Goal: Task Accomplishment & Management: Manage account settings

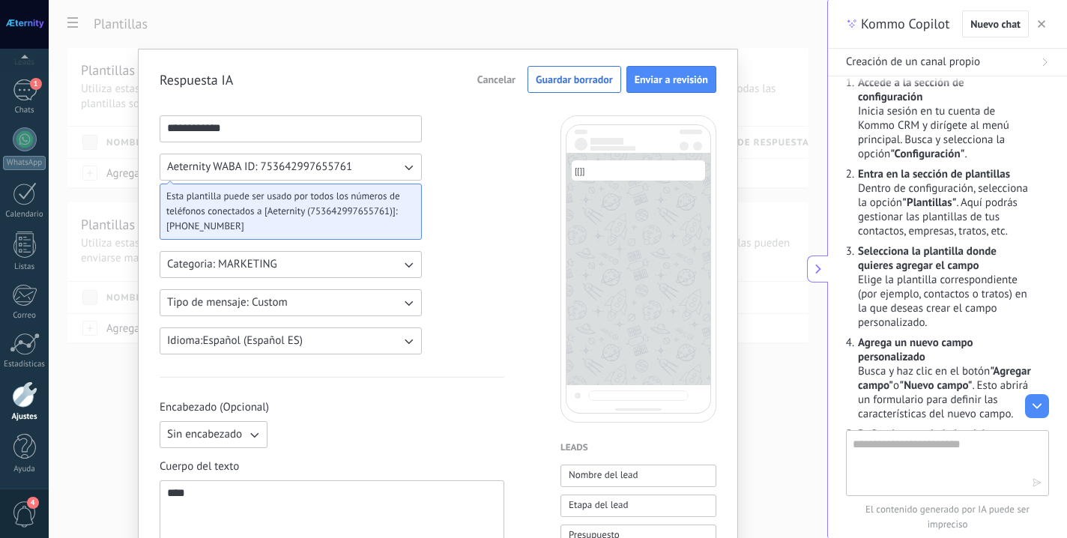
scroll to position [327, 0]
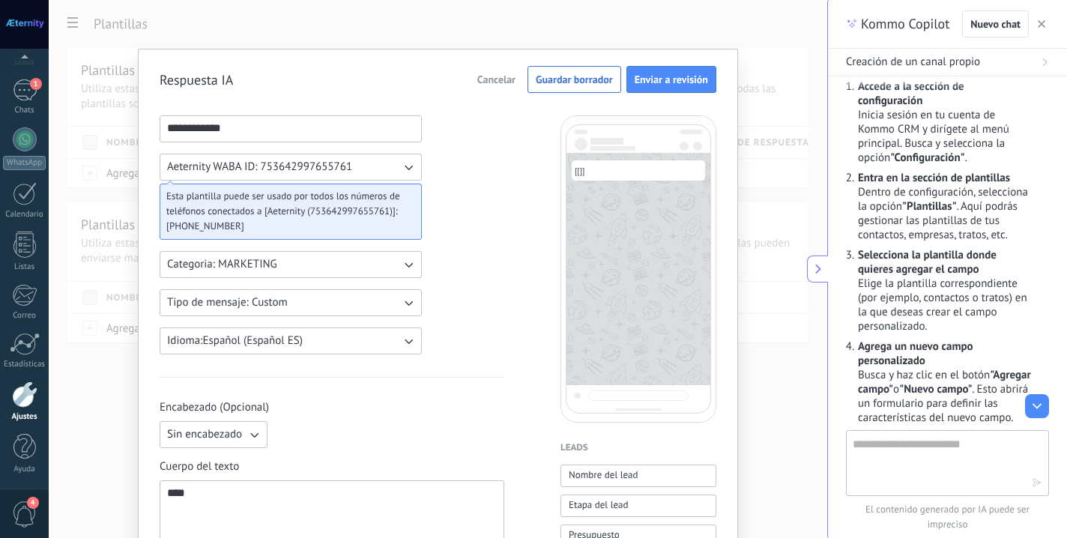
click at [94, 106] on div "**********" at bounding box center [438, 269] width 779 height 538
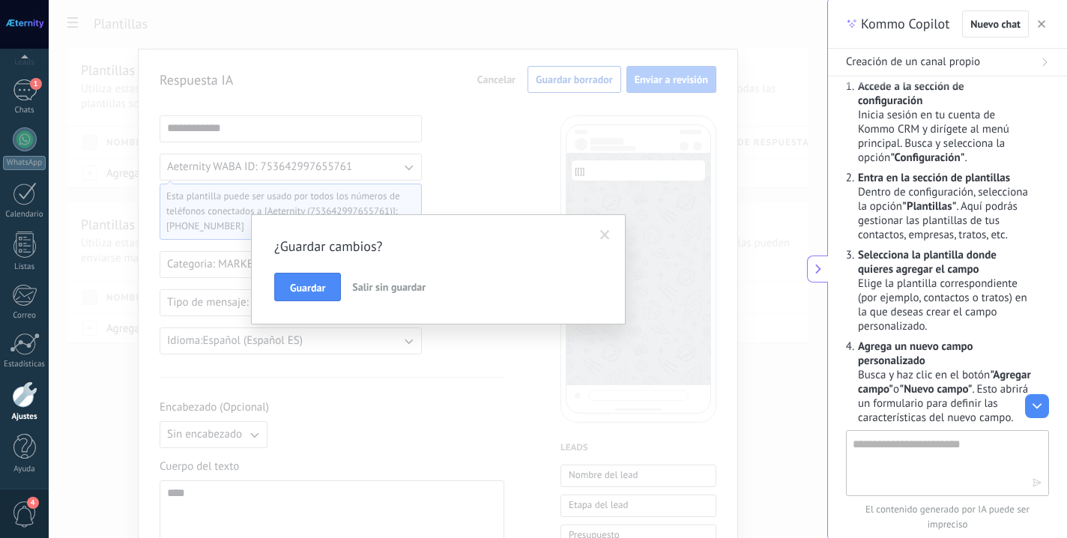
click at [370, 289] on span "Salir sin guardar" at bounding box center [388, 286] width 73 height 13
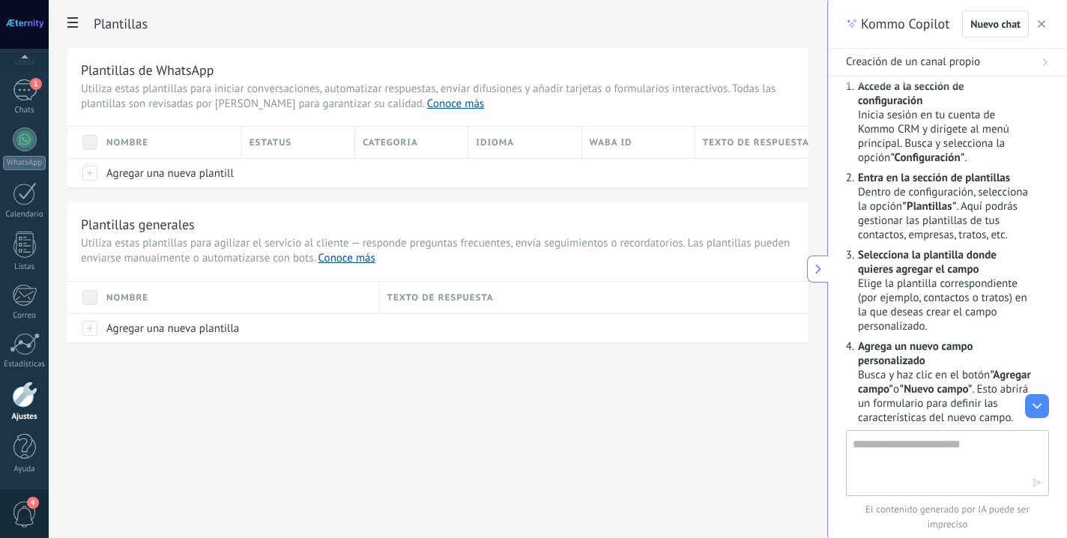
click at [22, 76] on div "Panel Leads 1 Chats WhatsApp Clientes" at bounding box center [24, 233] width 49 height 513
click at [26, 90] on div "1" at bounding box center [25, 90] width 24 height 22
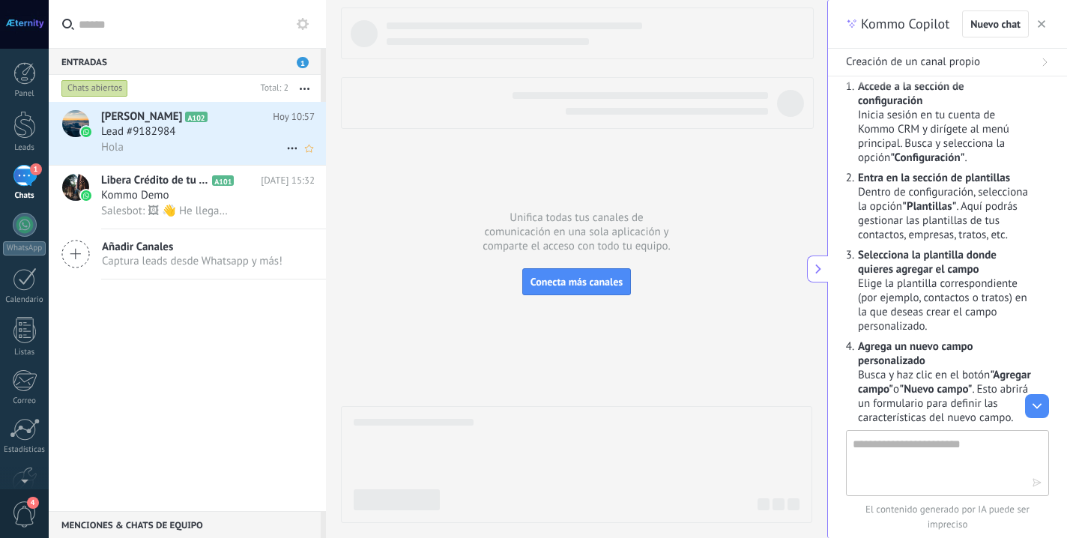
click at [172, 134] on span "Lead #9182984" at bounding box center [138, 131] width 74 height 15
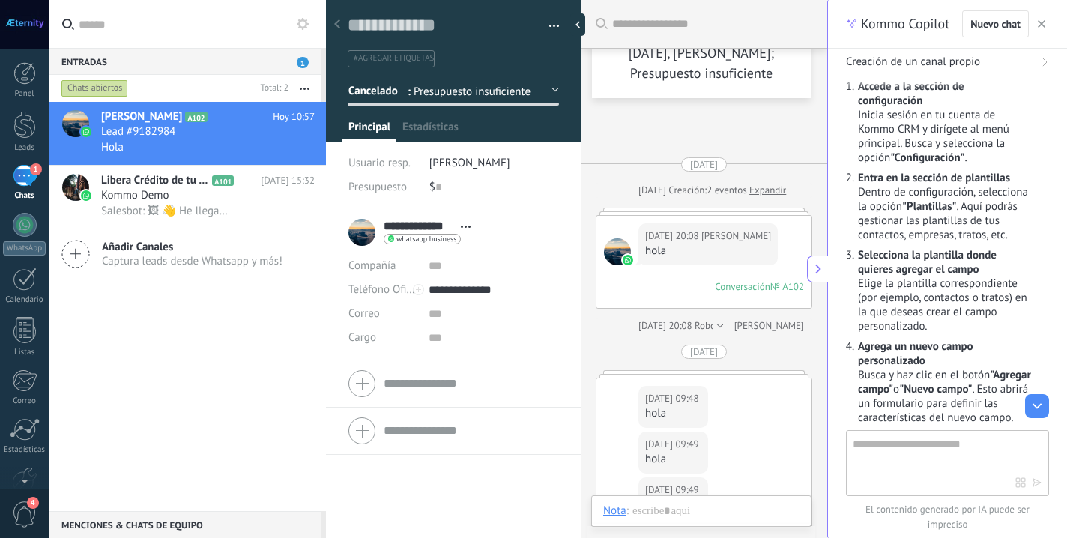
scroll to position [696, 0]
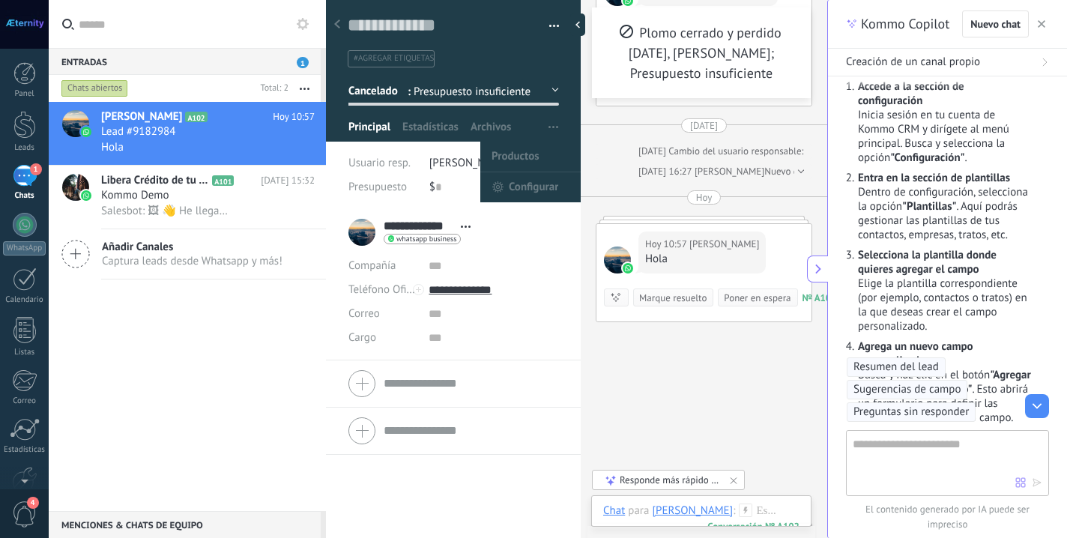
click at [549, 132] on span "button" at bounding box center [554, 127] width 10 height 28
click at [528, 181] on span "Configurar" at bounding box center [533, 187] width 49 height 30
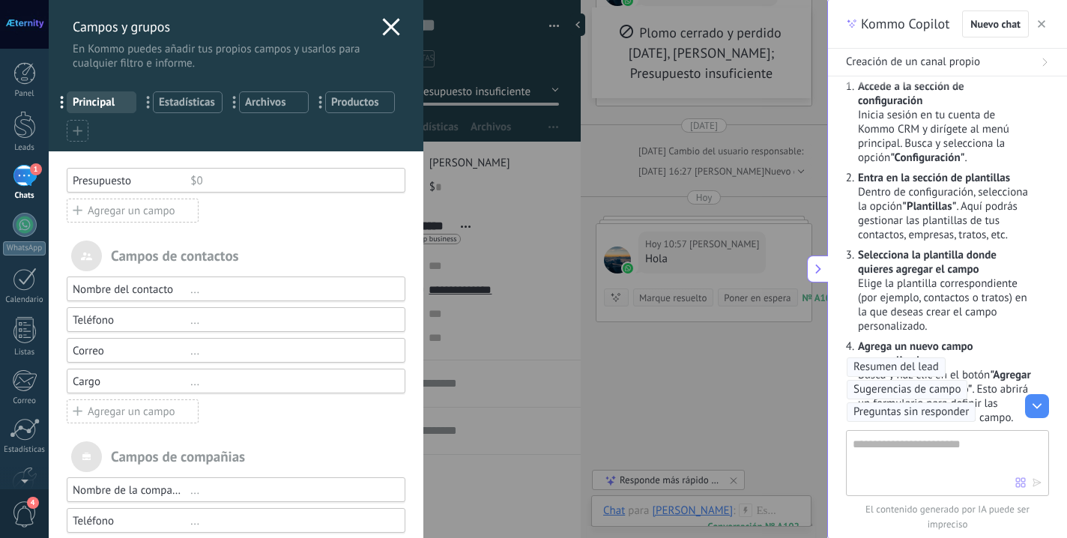
click at [141, 219] on div "Agregar un campo" at bounding box center [133, 211] width 132 height 24
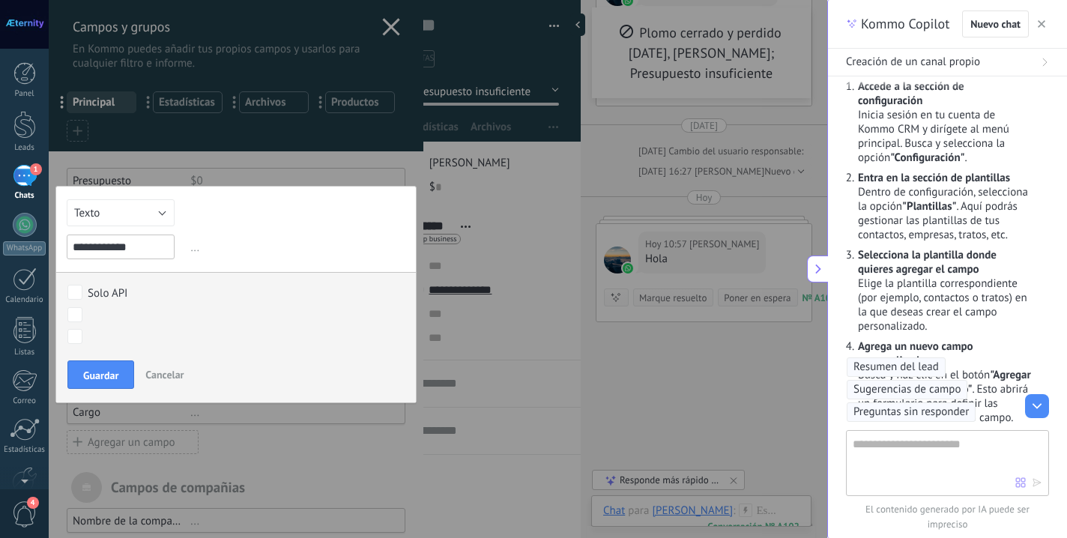
click at [74, 250] on input "**********" at bounding box center [121, 247] width 108 height 25
type input "**********"
click at [103, 375] on span "Guardar" at bounding box center [100, 375] width 35 height 10
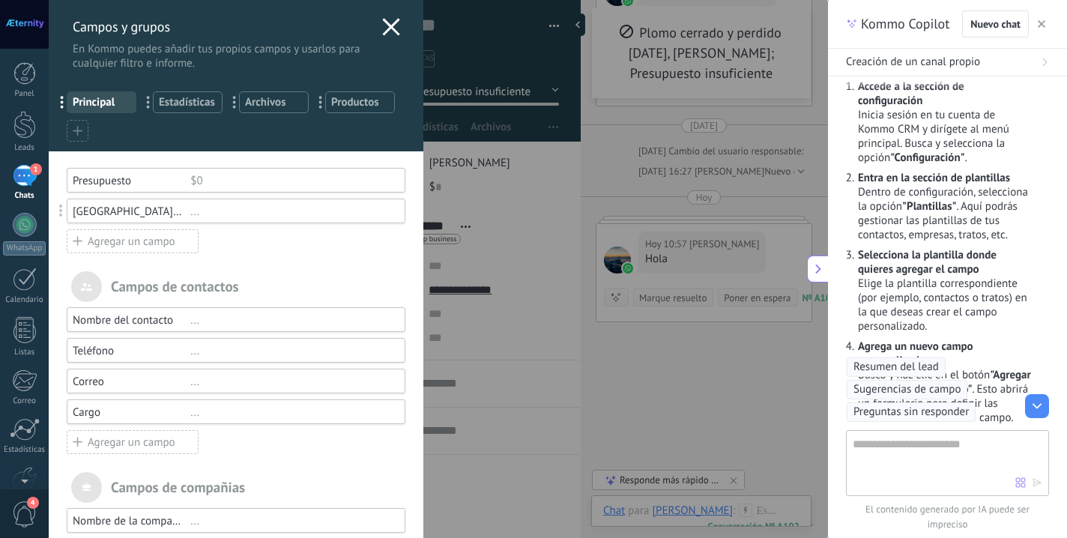
scroll to position [0, 0]
click at [61, 214] on span at bounding box center [61, 211] width 4 height 13
click at [254, 265] on div "Usted ha alcanzado la cantidad máxima de los campos añadidos en la tarifa Perio…" at bounding box center [236, 432] width 375 height 562
click at [58, 208] on span at bounding box center [62, 210] width 28 height 35
click at [58, 211] on span at bounding box center [62, 210] width 28 height 35
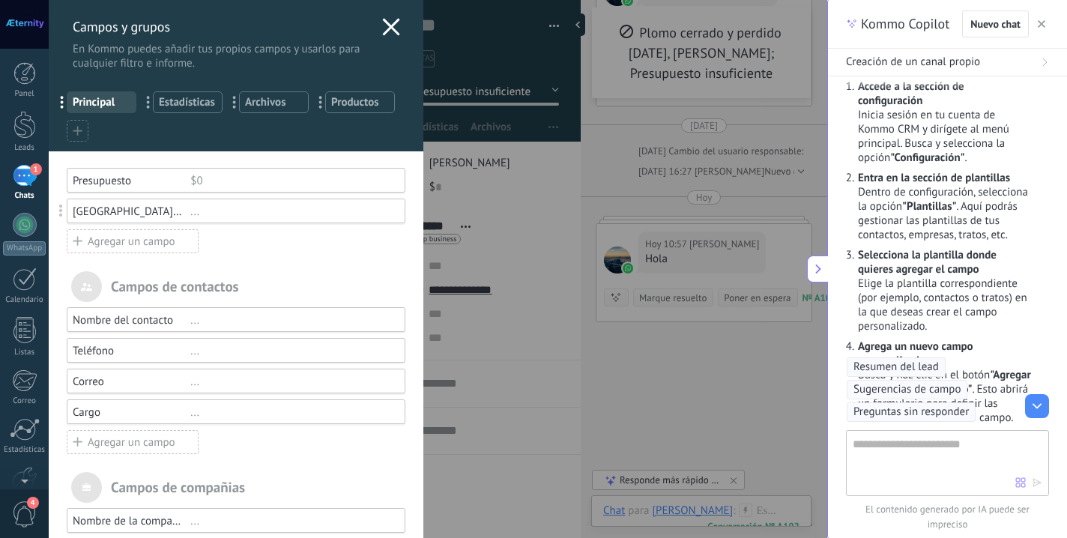
click at [82, 120] on div at bounding box center [78, 131] width 22 height 22
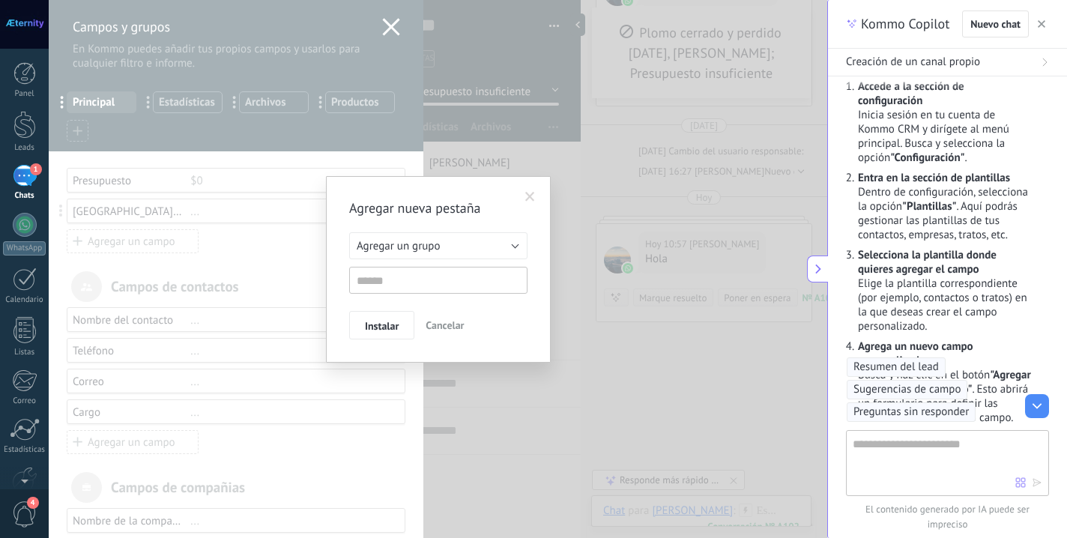
click at [379, 238] on button "Agregar un grupo" at bounding box center [438, 245] width 178 height 27
click at [379, 238] on li "Agregar un grupo" at bounding box center [433, 245] width 187 height 25
click at [388, 289] on span "Otros leads" at bounding box center [431, 293] width 182 height 14
click at [369, 244] on span "Otros leads" at bounding box center [384, 246] width 55 height 14
click at [372, 246] on span "Agregar un grupo" at bounding box center [431, 246] width 182 height 14
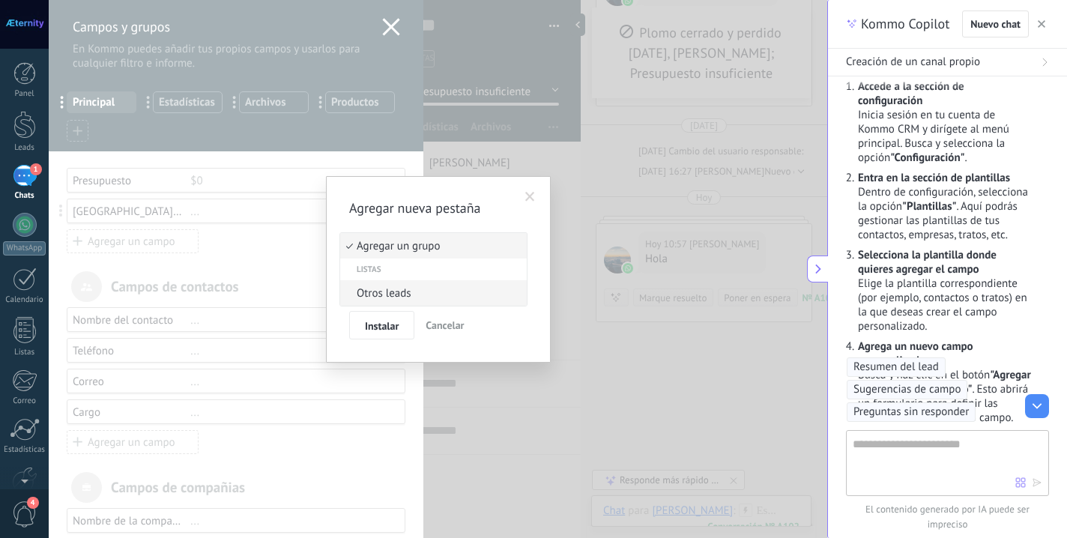
click at [358, 253] on span "Agregar un grupo" at bounding box center [431, 246] width 182 height 14
click at [490, 339] on div "Instalar Cancelar" at bounding box center [438, 325] width 178 height 28
click at [387, 289] on input "text" at bounding box center [438, 280] width 178 height 27
type input "**********"
click at [397, 329] on span "Instalar" at bounding box center [382, 326] width 34 height 10
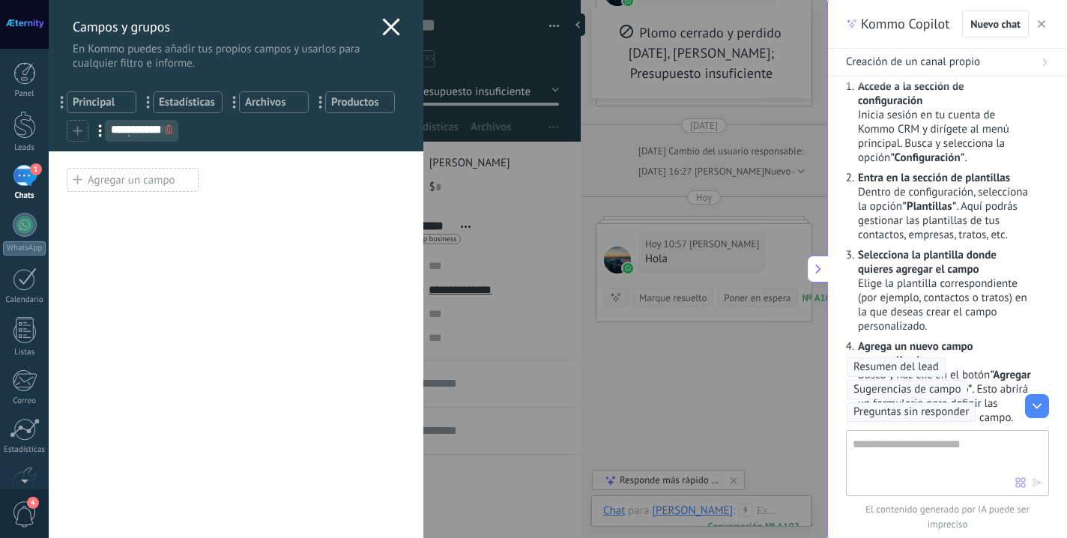
click at [163, 182] on div "Agregar un campo" at bounding box center [133, 180] width 132 height 24
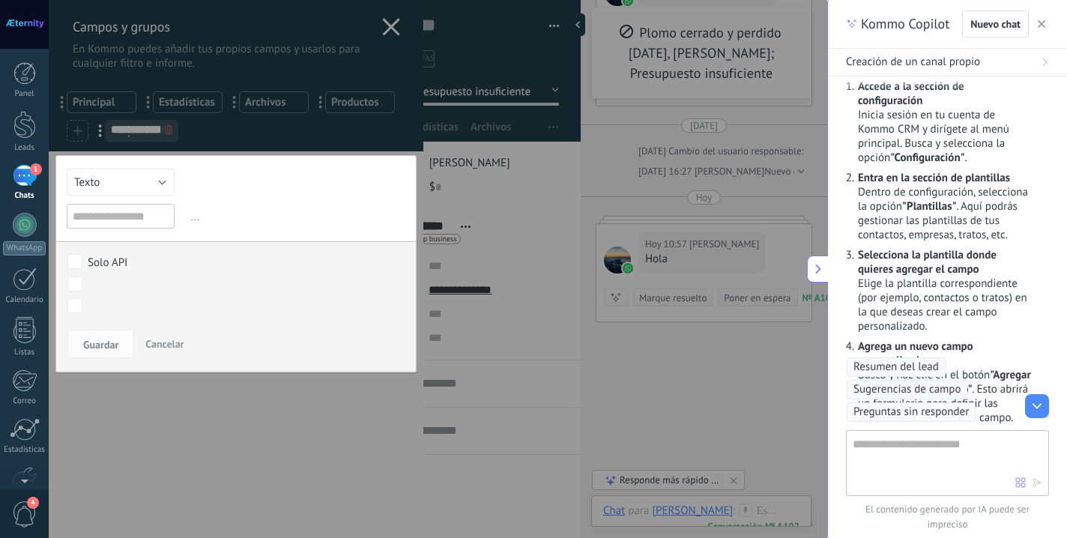
click at [154, 221] on input "text" at bounding box center [121, 216] width 108 height 25
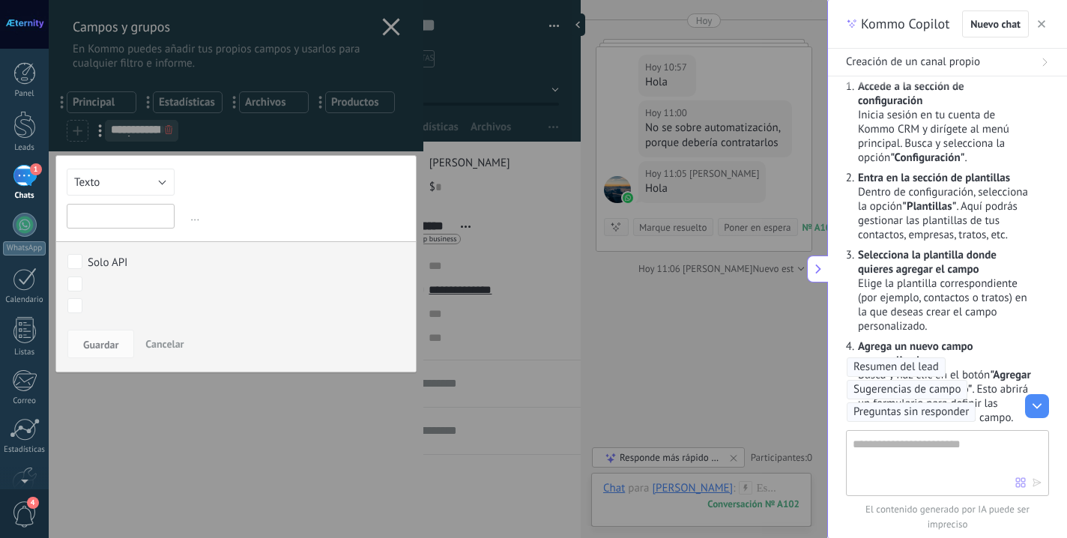
scroll to position [771, 0]
click at [121, 228] on input "text" at bounding box center [121, 216] width 108 height 25
click at [121, 218] on input "text" at bounding box center [121, 216] width 108 height 25
click at [132, 181] on button "Texto" at bounding box center [121, 182] width 108 height 27
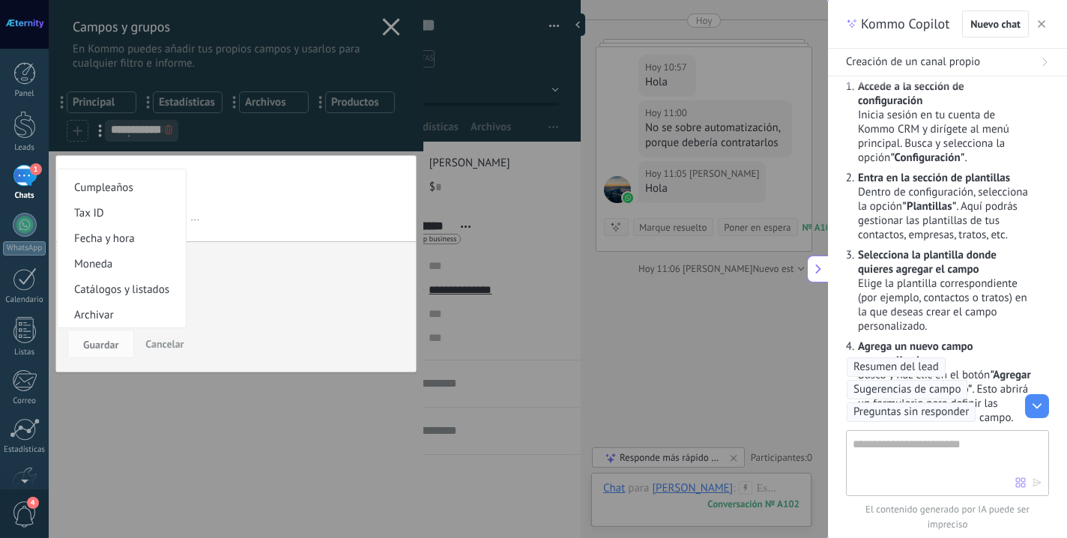
click at [271, 214] on span "..." at bounding box center [296, 217] width 218 height 25
click at [120, 180] on span "Texto" at bounding box center [120, 182] width 124 height 14
click at [128, 221] on input "text" at bounding box center [121, 216] width 108 height 25
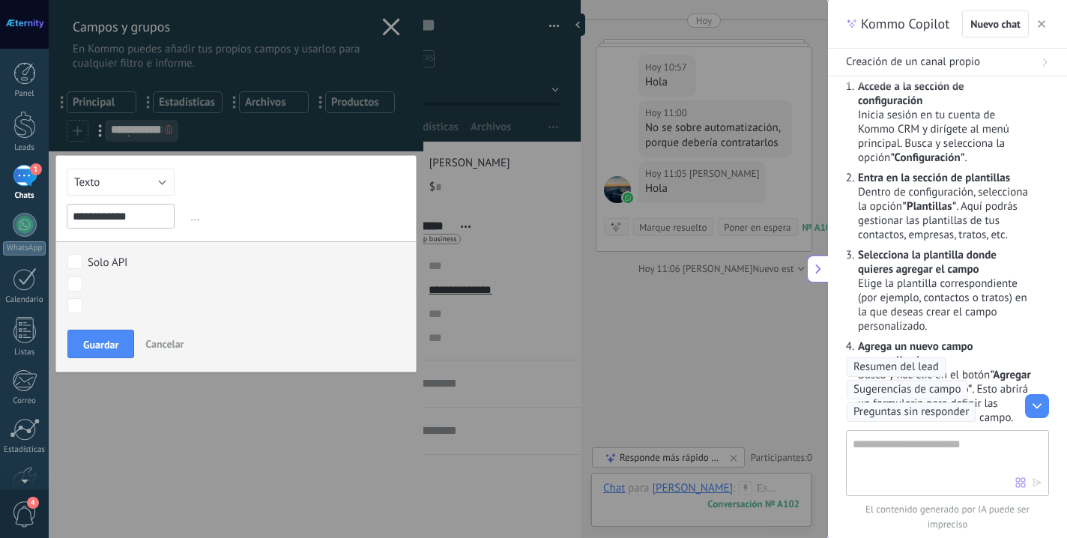
type input "**********"
click at [206, 297] on div "Solo API Contactado Solicitud procesada Servicio reservado Especialista asignad…" at bounding box center [236, 284] width 360 height 87
click at [108, 347] on span "Guardar" at bounding box center [100, 345] width 35 height 10
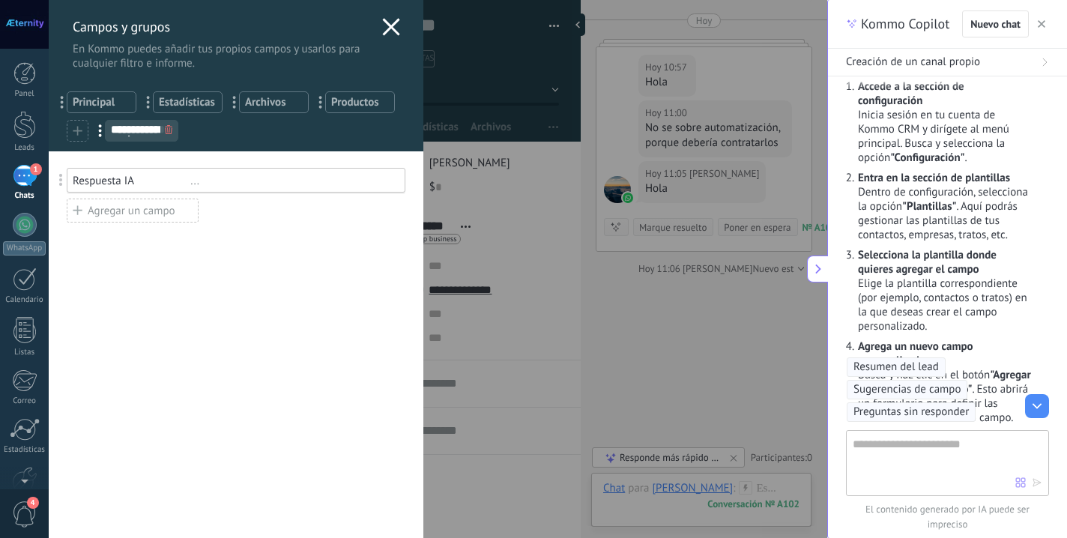
click at [49, 466] on div "**********" at bounding box center [438, 269] width 779 height 538
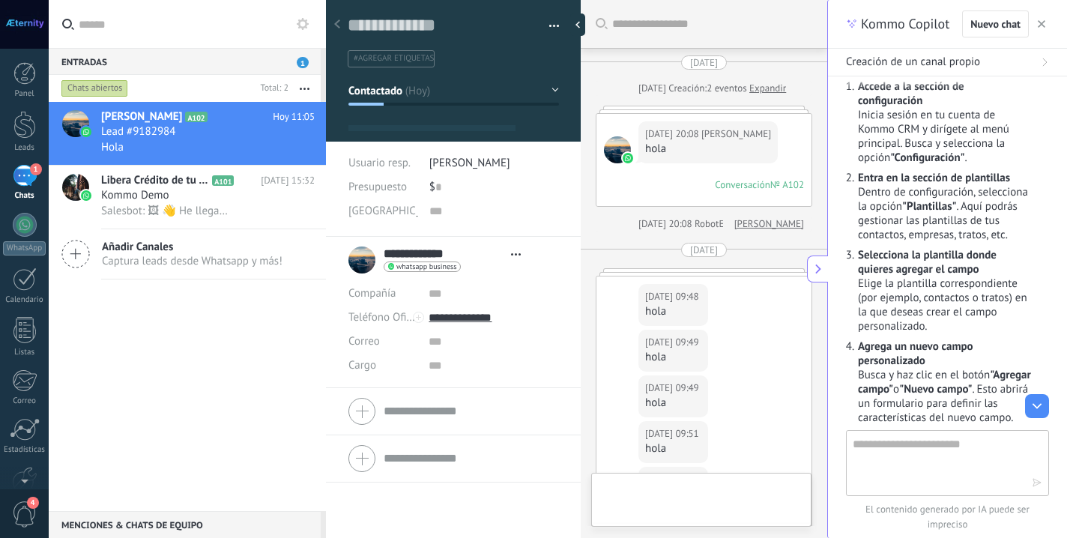
type textarea "**********"
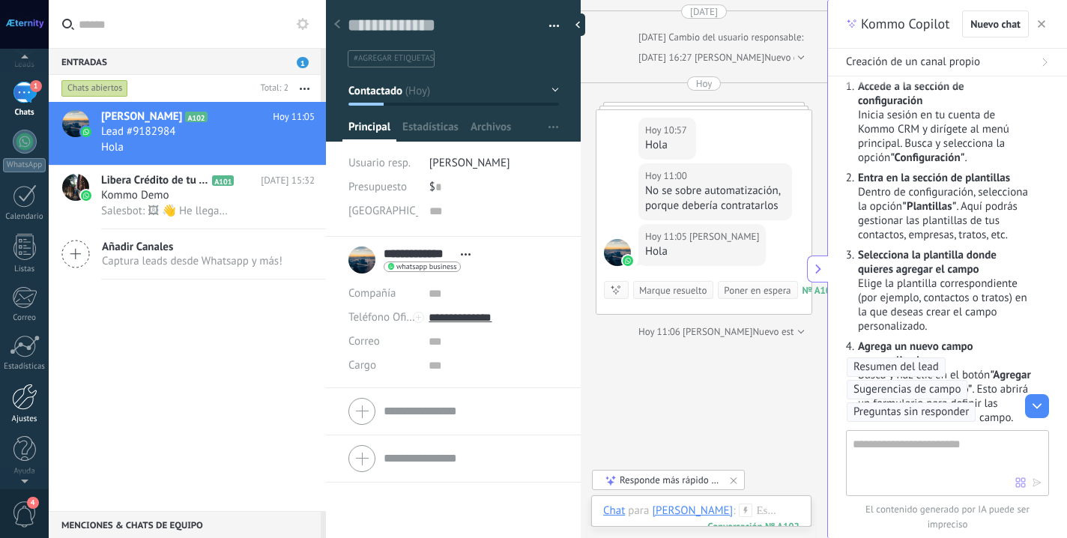
click at [33, 409] on div at bounding box center [24, 397] width 25 height 26
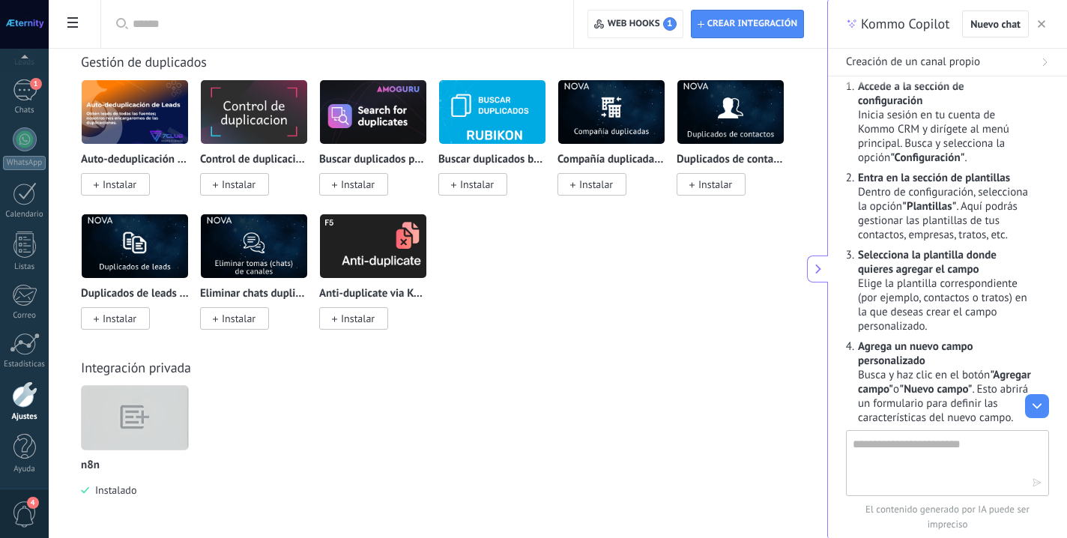
scroll to position [6212, 0]
click at [140, 434] on img at bounding box center [135, 418] width 106 height 82
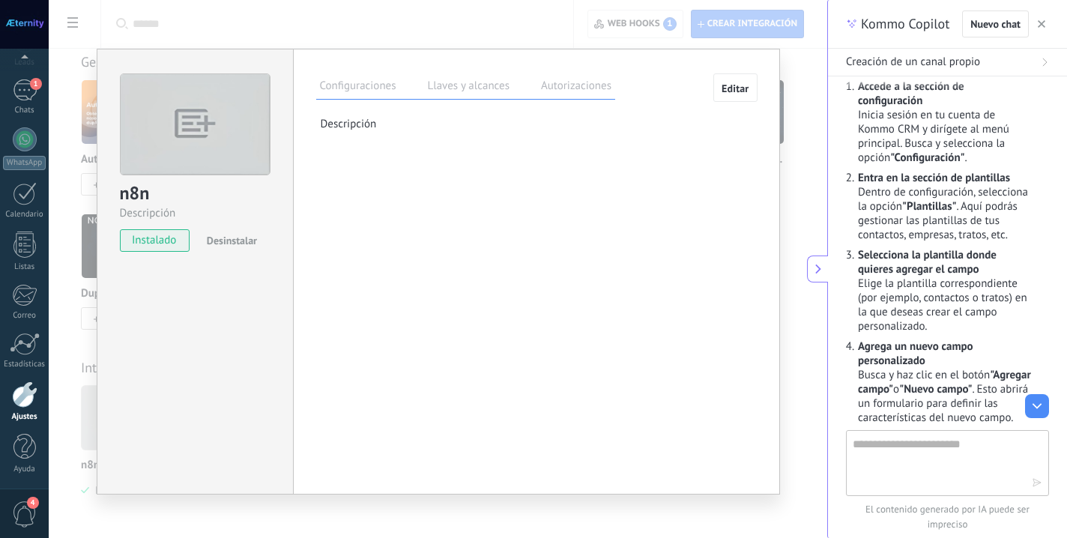
click at [465, 85] on label "Llaves y alcances" at bounding box center [468, 88] width 89 height 22
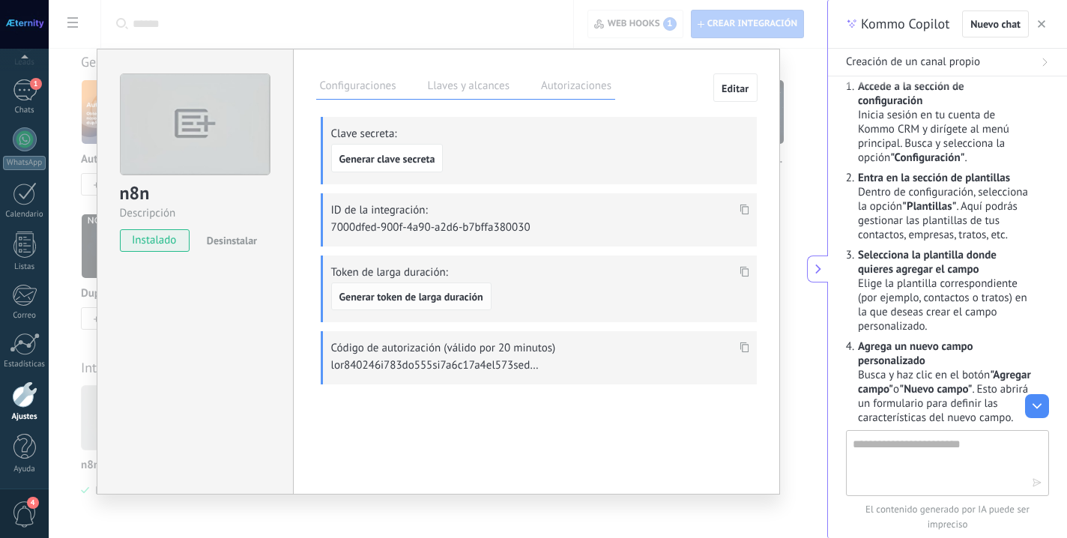
click at [463, 298] on span "Generar token de larga duración" at bounding box center [412, 297] width 144 height 10
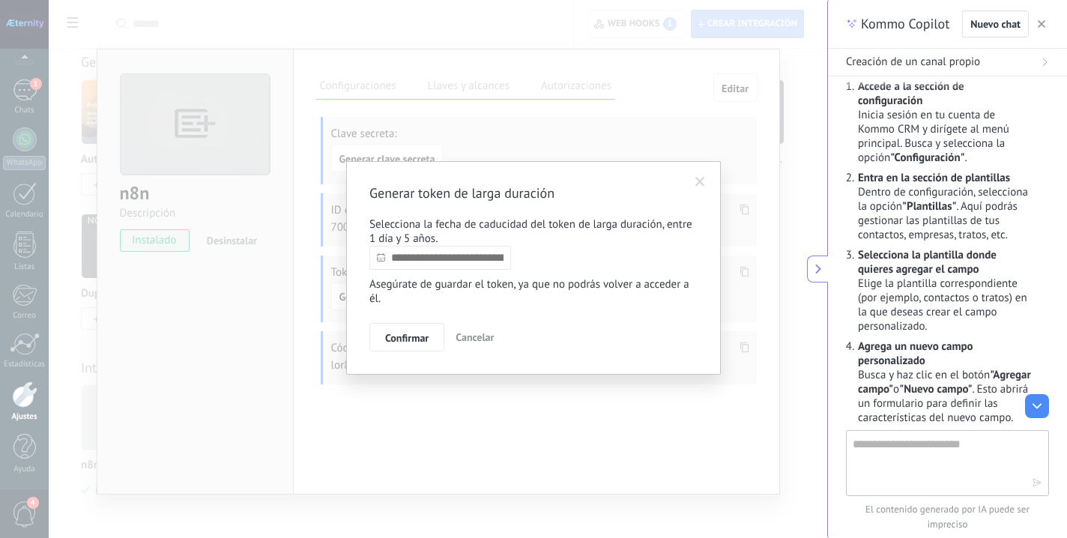
click at [463, 254] on input "text" at bounding box center [441, 258] width 142 height 24
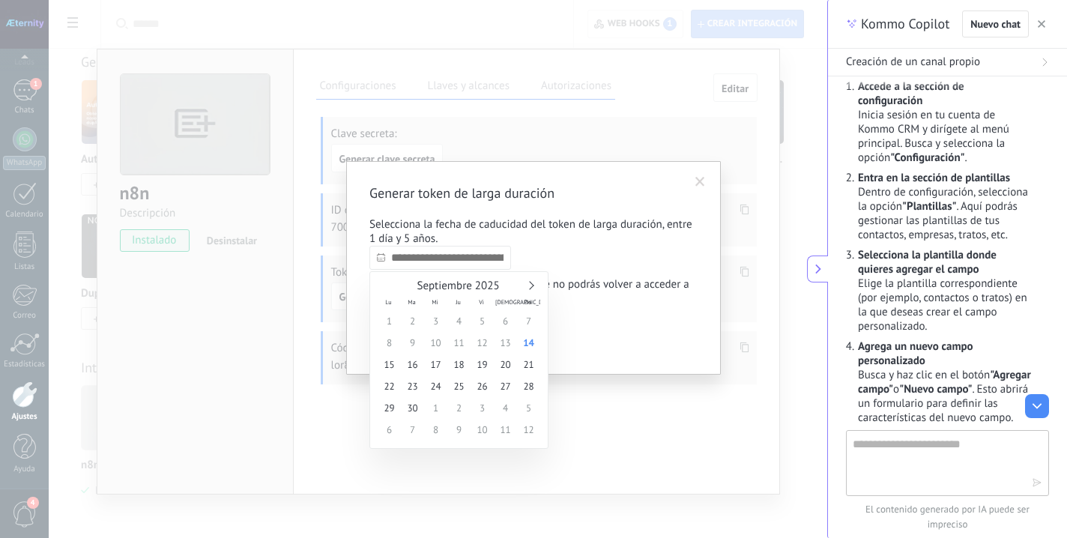
click at [531, 286] on link at bounding box center [529, 285] width 8 height 8
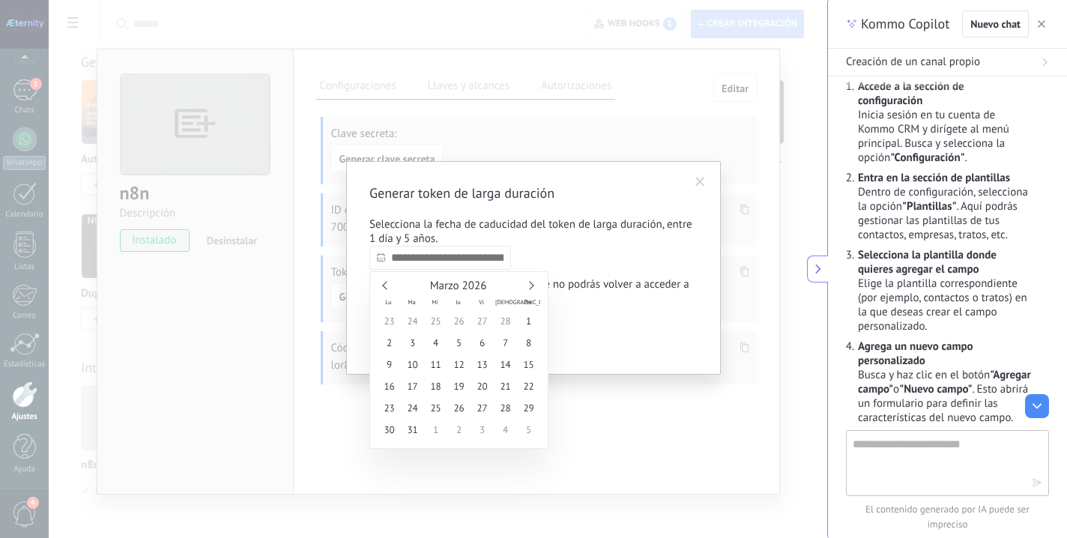
click at [531, 286] on link at bounding box center [529, 285] width 8 height 8
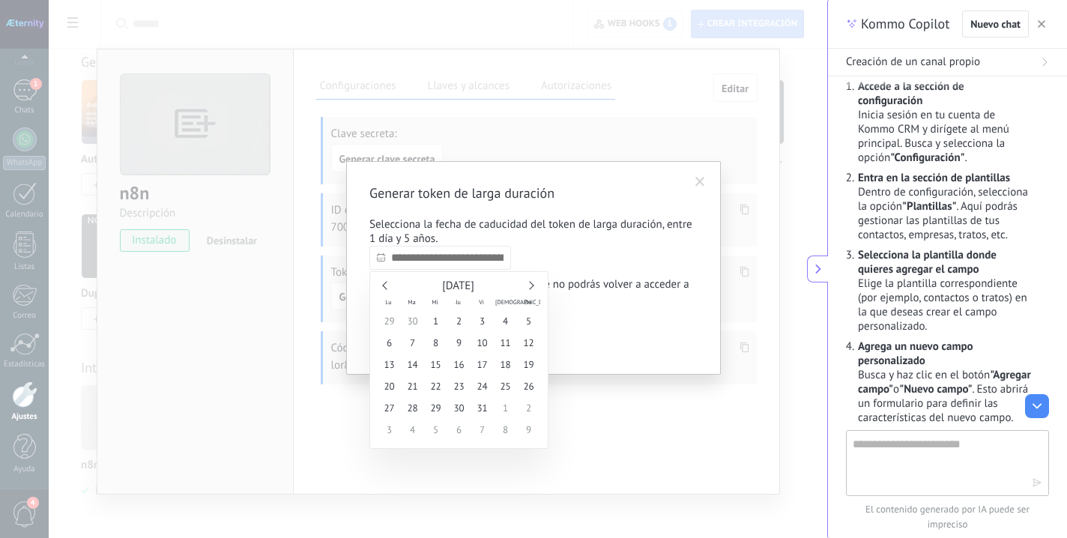
click at [531, 286] on link at bounding box center [529, 285] width 8 height 8
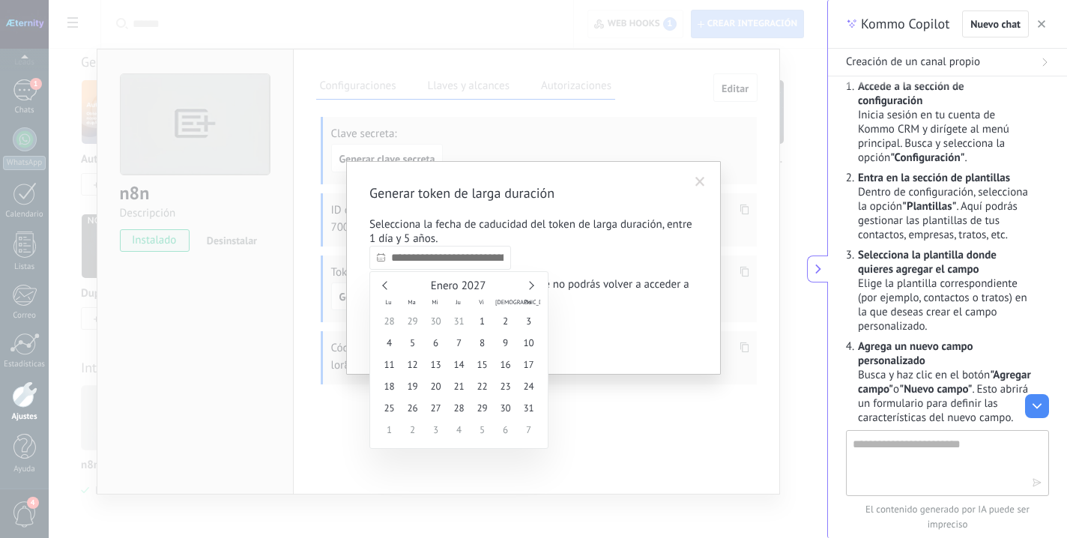
click at [531, 286] on link at bounding box center [529, 285] width 8 height 8
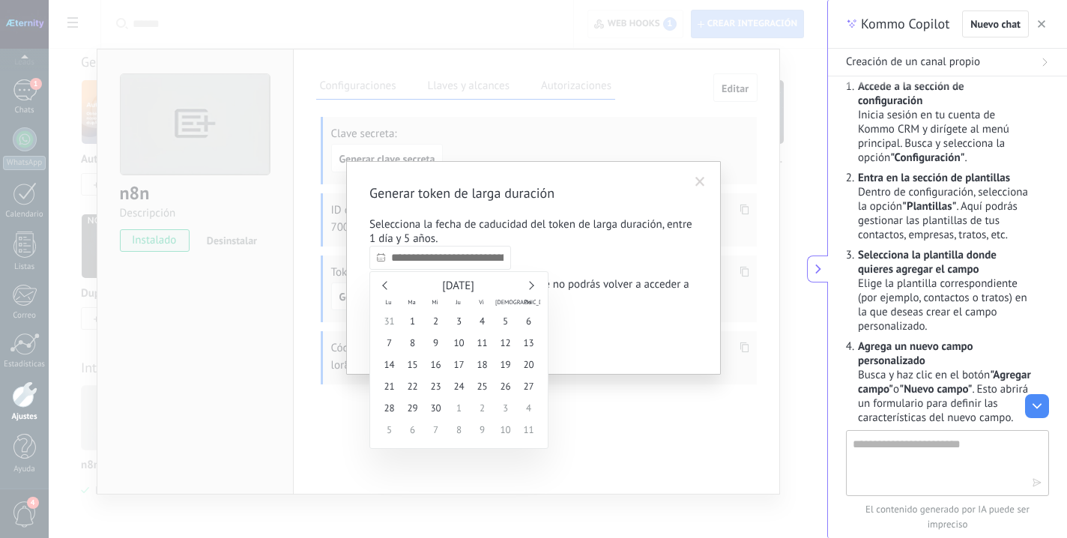
click at [531, 286] on link at bounding box center [529, 285] width 8 height 8
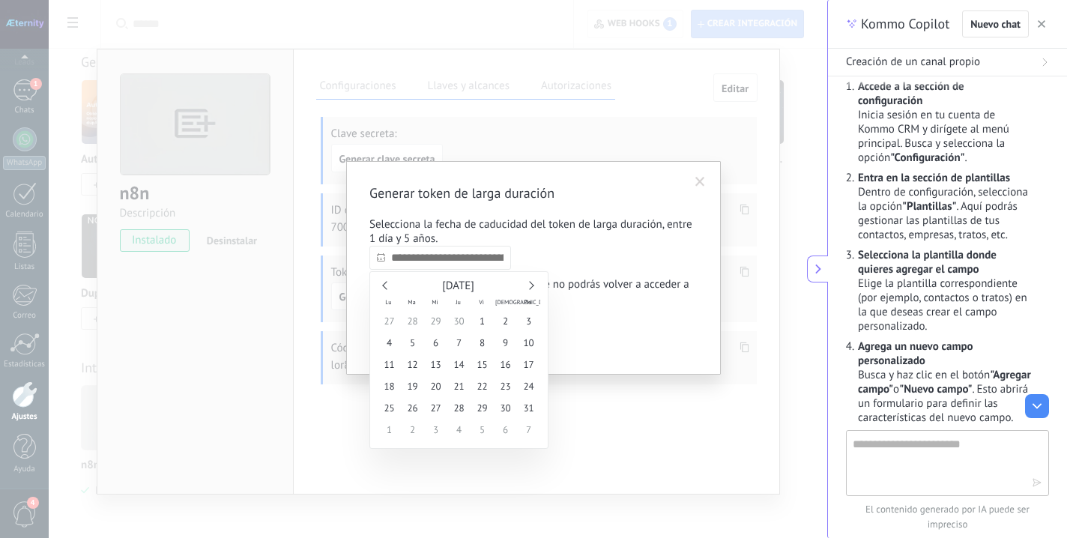
click at [531, 286] on link at bounding box center [529, 285] width 8 height 8
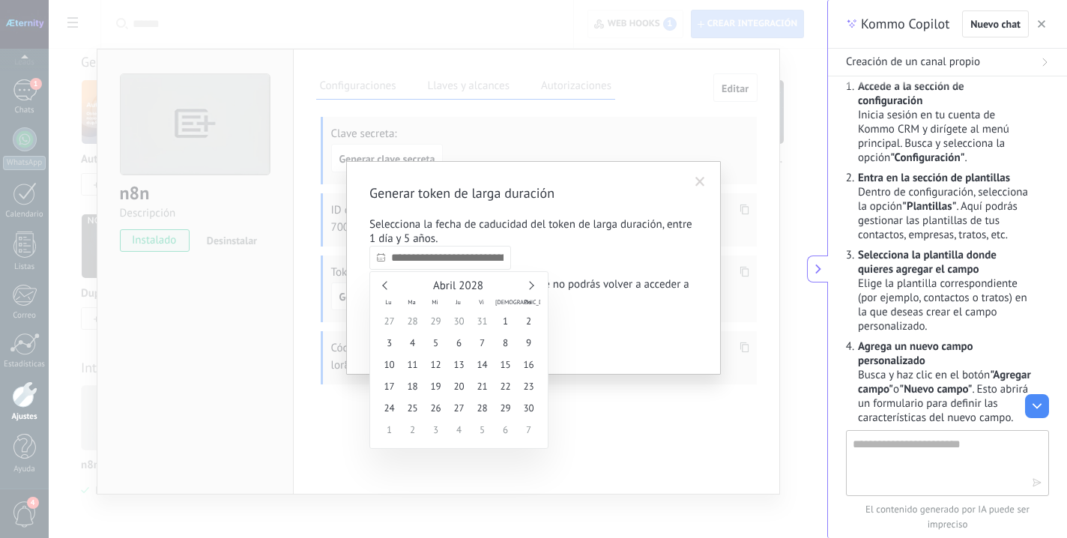
click at [531, 286] on link at bounding box center [529, 285] width 8 height 8
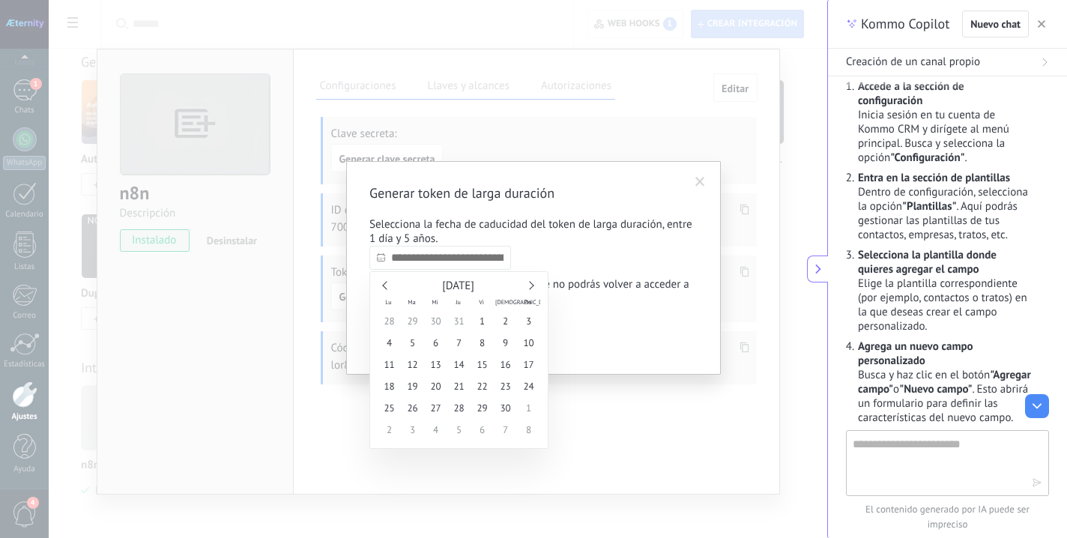
click at [531, 286] on link at bounding box center [529, 285] width 8 height 8
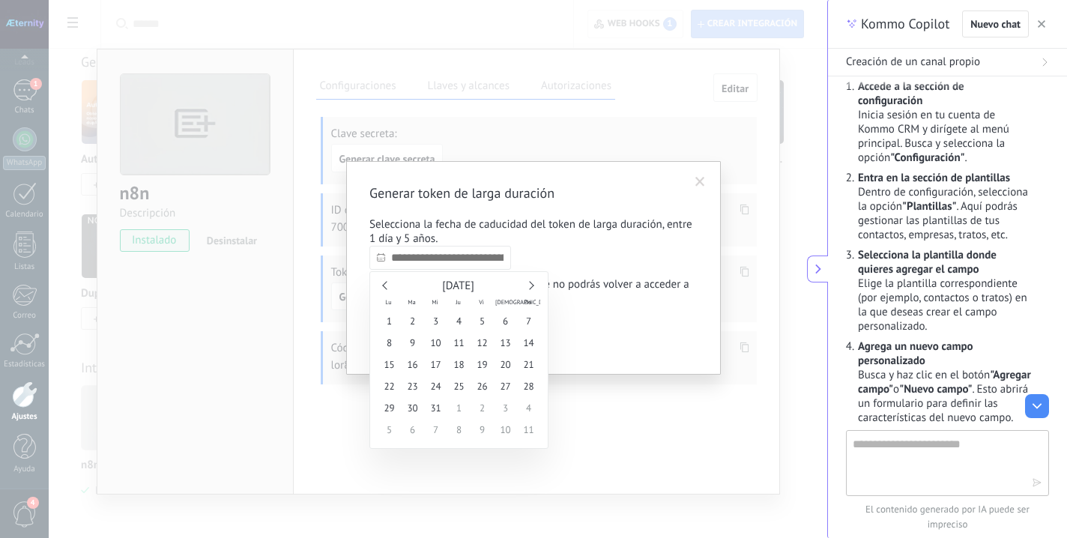
click at [531, 286] on link at bounding box center [529, 285] width 8 height 8
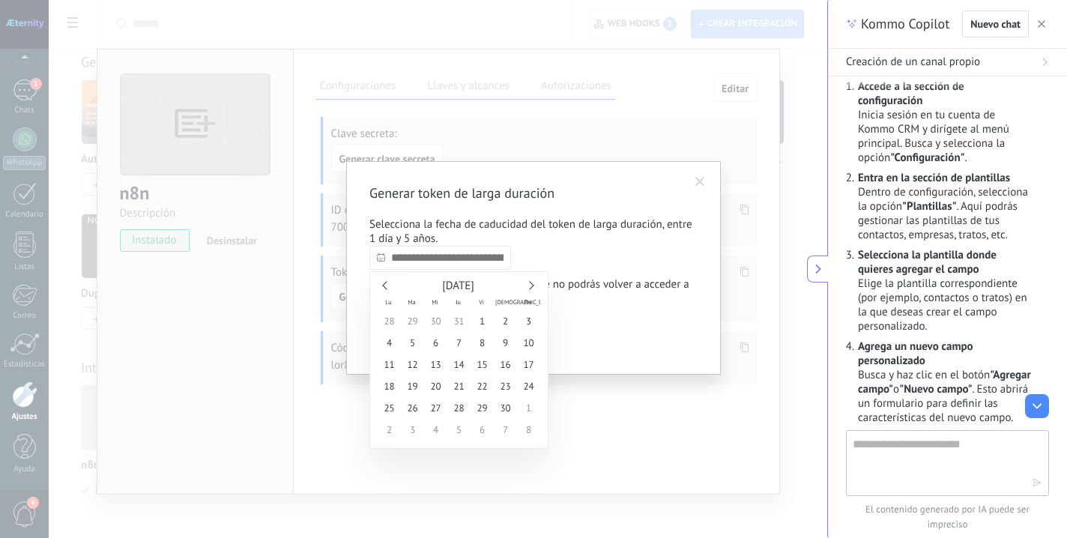
click at [531, 286] on link at bounding box center [529, 285] width 8 height 8
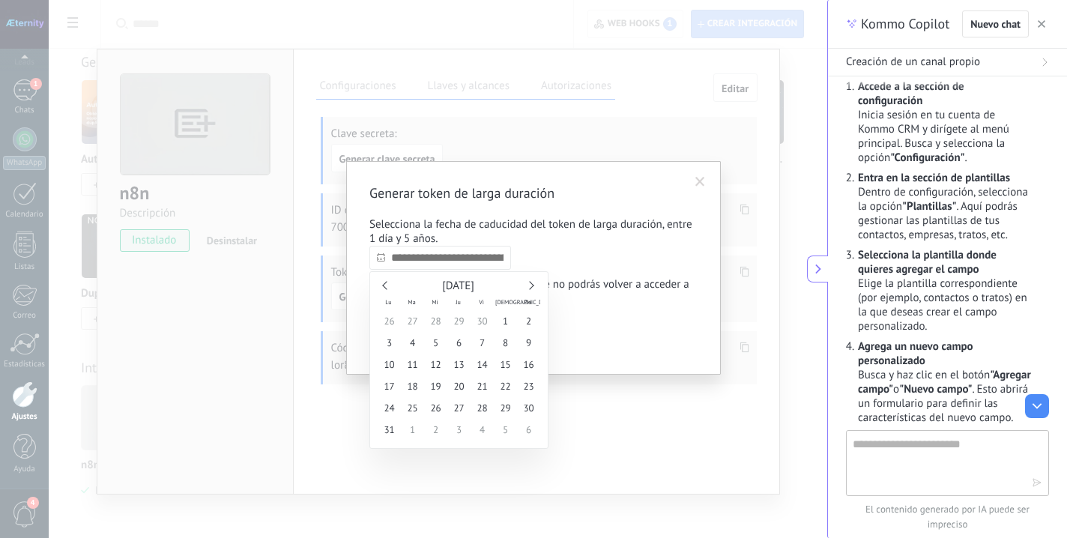
click at [531, 286] on link at bounding box center [529, 285] width 8 height 8
type input "**********"
click at [499, 360] on span "19" at bounding box center [505, 365] width 23 height 22
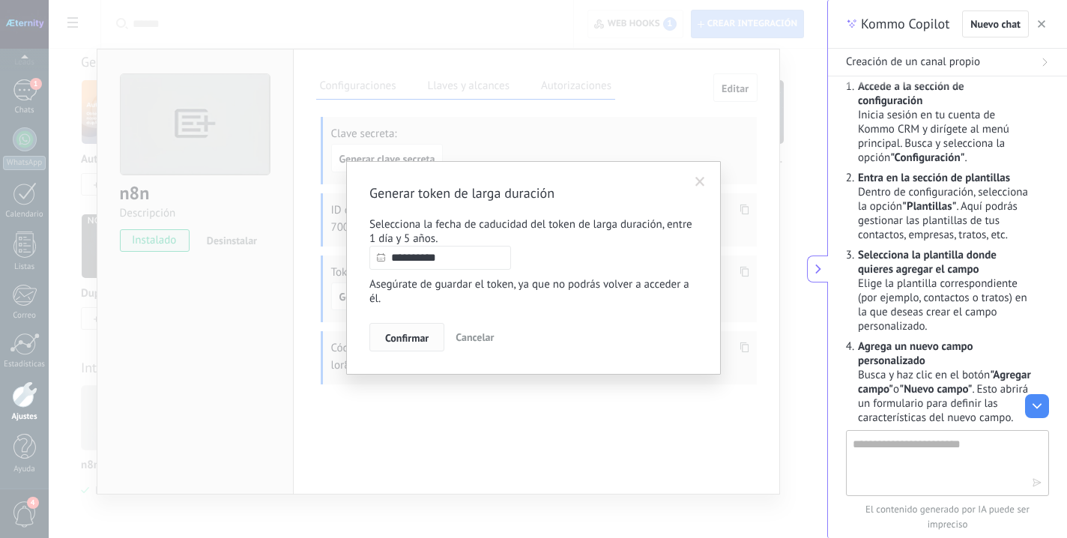
click at [424, 341] on span "Confirmar" at bounding box center [406, 338] width 43 height 10
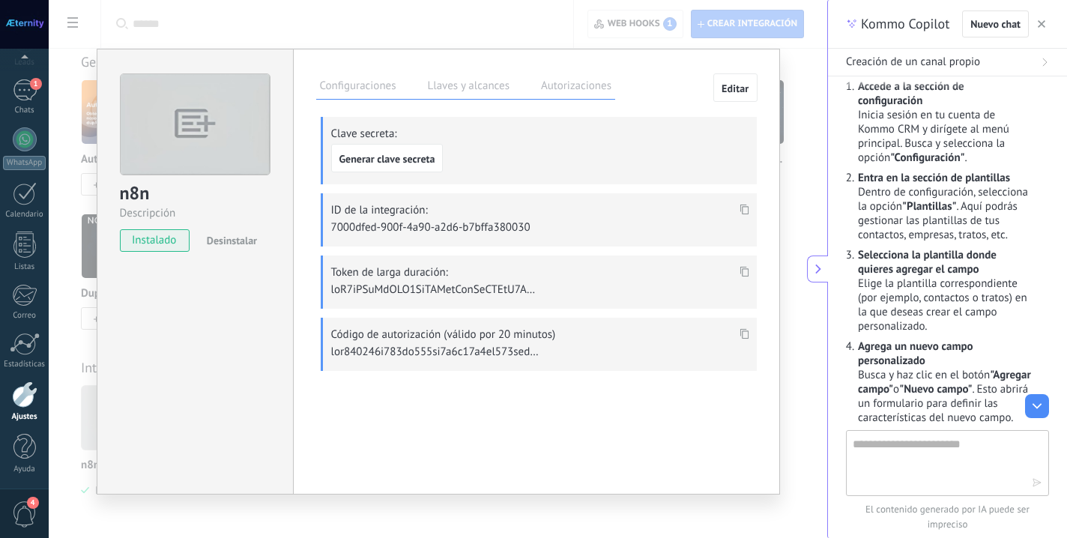
click at [740, 272] on icon at bounding box center [744, 271] width 9 height 10
click at [25, 133] on div at bounding box center [25, 139] width 24 height 24
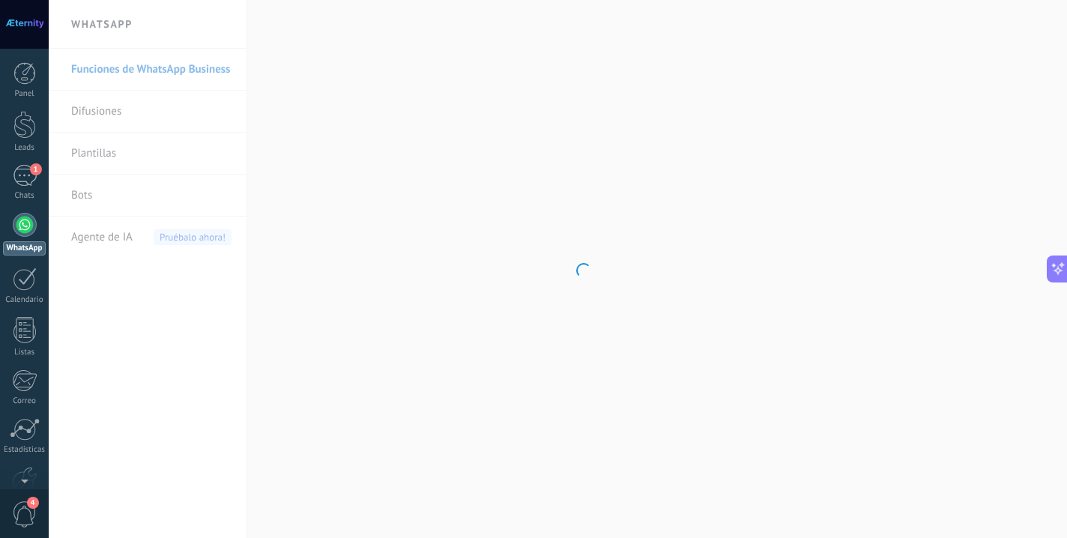
click at [33, 226] on div at bounding box center [25, 225] width 24 height 24
click at [19, 238] on link "WhatsApp" at bounding box center [24, 234] width 49 height 43
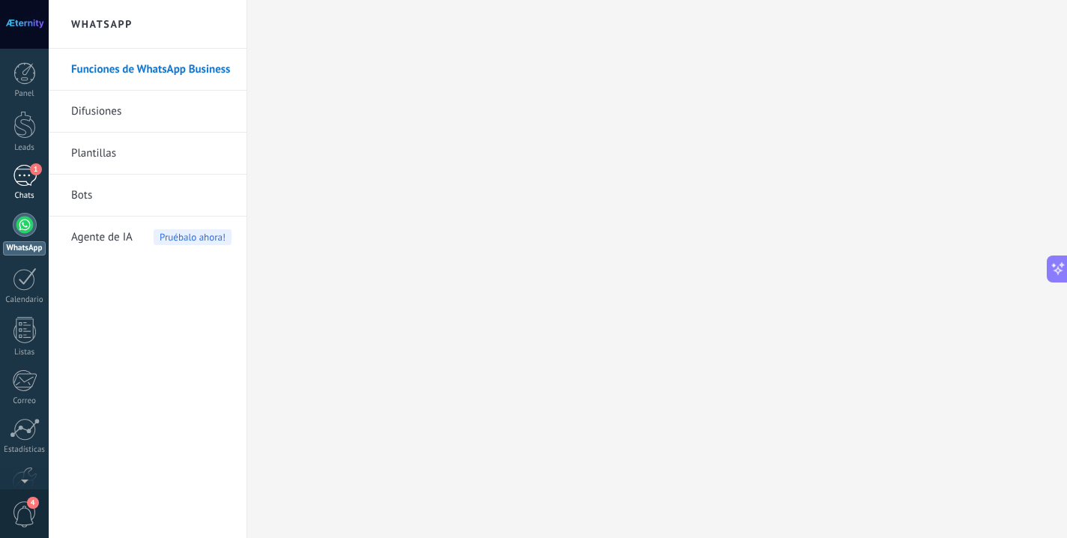
click at [23, 200] on div "Chats" at bounding box center [24, 196] width 43 height 10
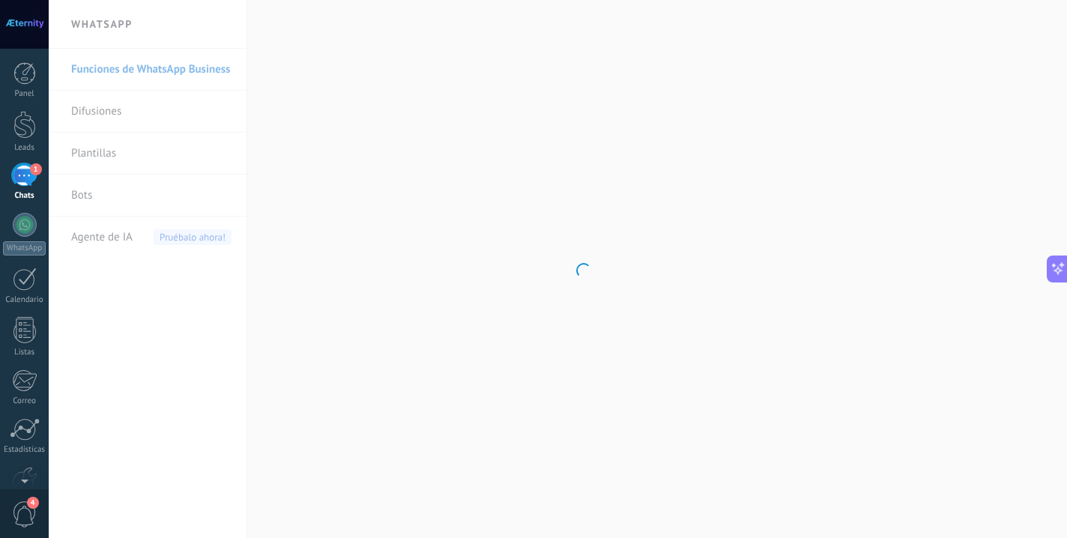
click at [23, 199] on div "Chats" at bounding box center [24, 196] width 43 height 10
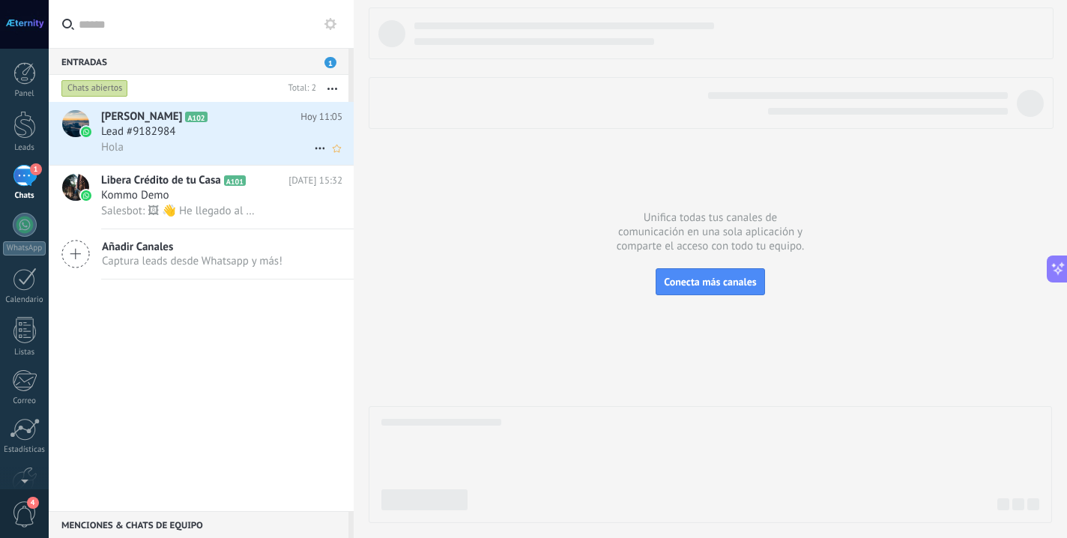
click at [247, 150] on div "Hola" at bounding box center [221, 147] width 241 height 16
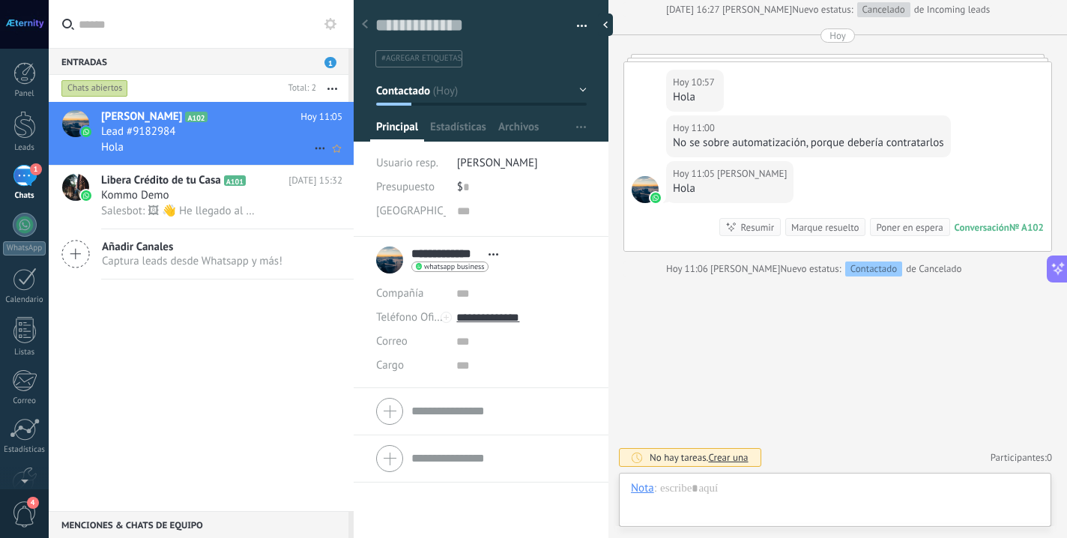
scroll to position [22, 0]
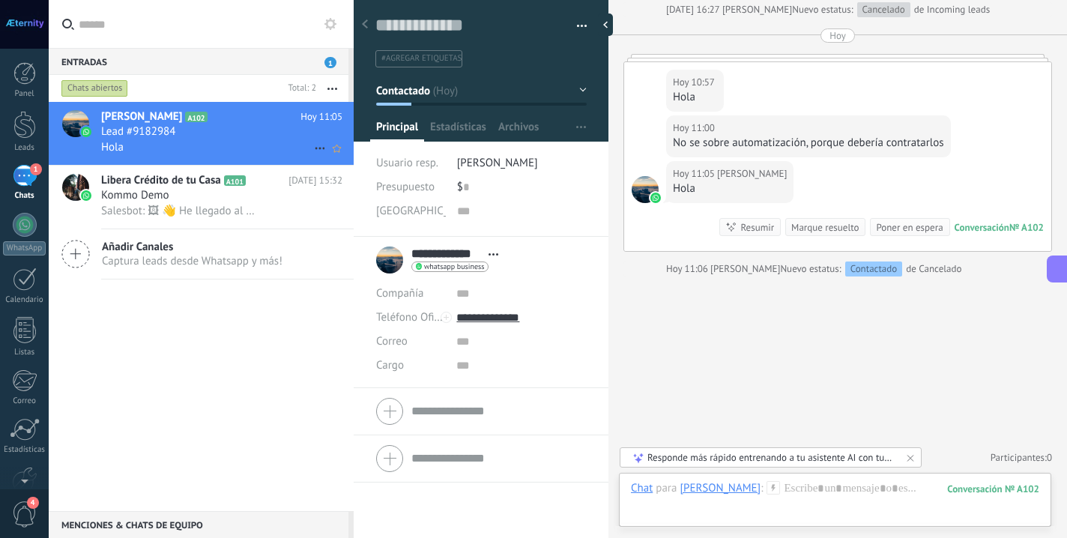
click at [313, 148] on icon at bounding box center [320, 148] width 18 height 18
click at [581, 129] on div at bounding box center [533, 269] width 1067 height 538
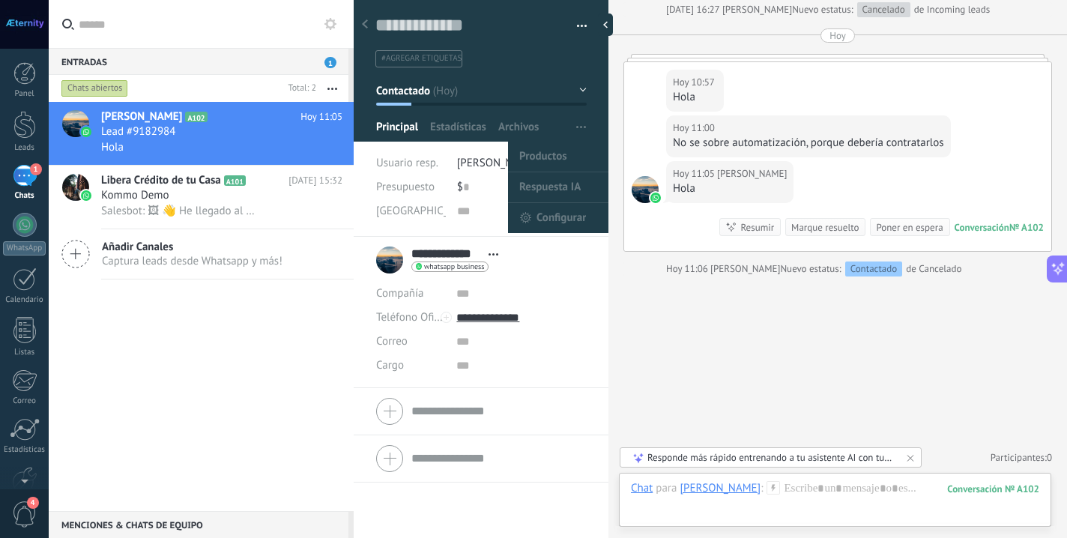
click at [580, 129] on span "button" at bounding box center [581, 127] width 10 height 28
click at [557, 190] on span "Respuesta IA" at bounding box center [549, 187] width 61 height 30
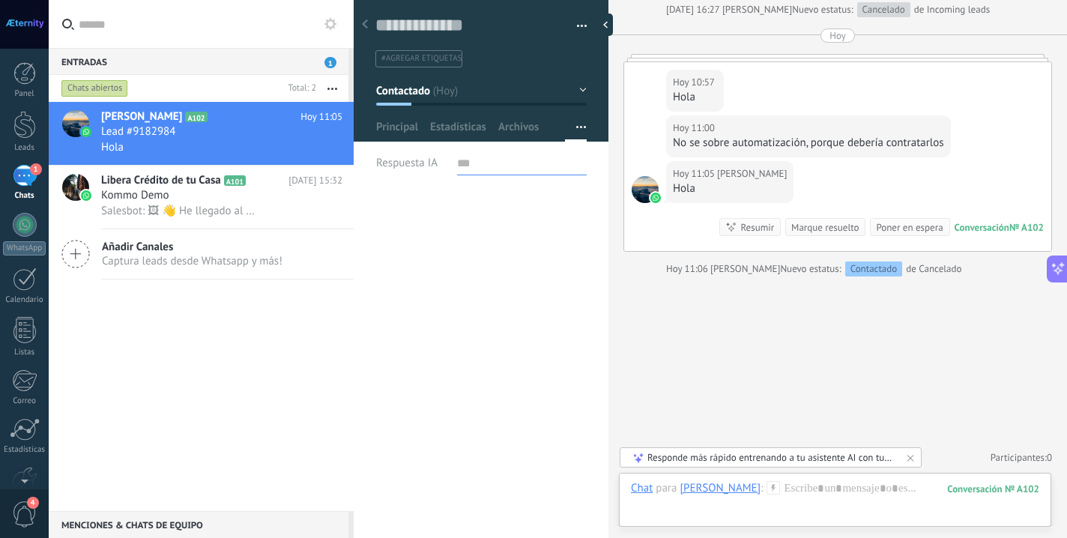
click at [457, 154] on input "text" at bounding box center [522, 163] width 130 height 24
type input "****"
click at [450, 429] on div "**********" at bounding box center [481, 339] width 255 height 301
click at [403, 511] on span "Guardar" at bounding box center [402, 515] width 35 height 10
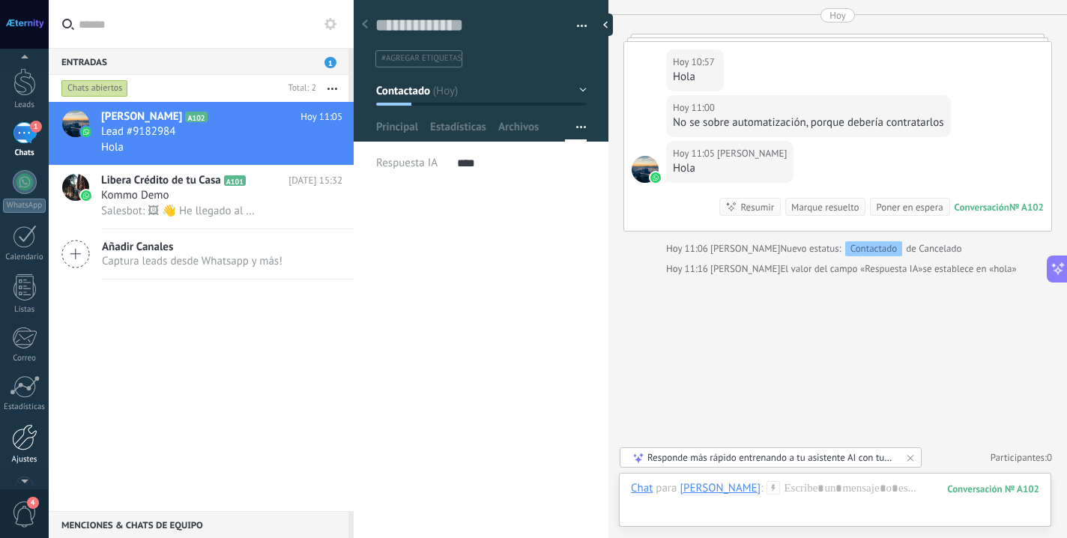
scroll to position [46, 0]
click at [30, 450] on link "Ajustes" at bounding box center [24, 441] width 49 height 40
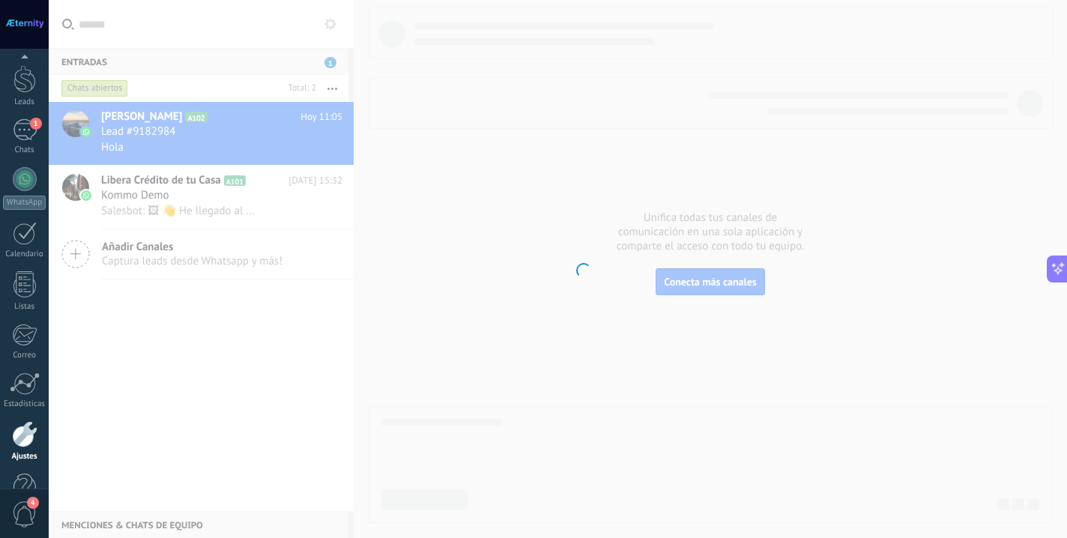
scroll to position [85, 0]
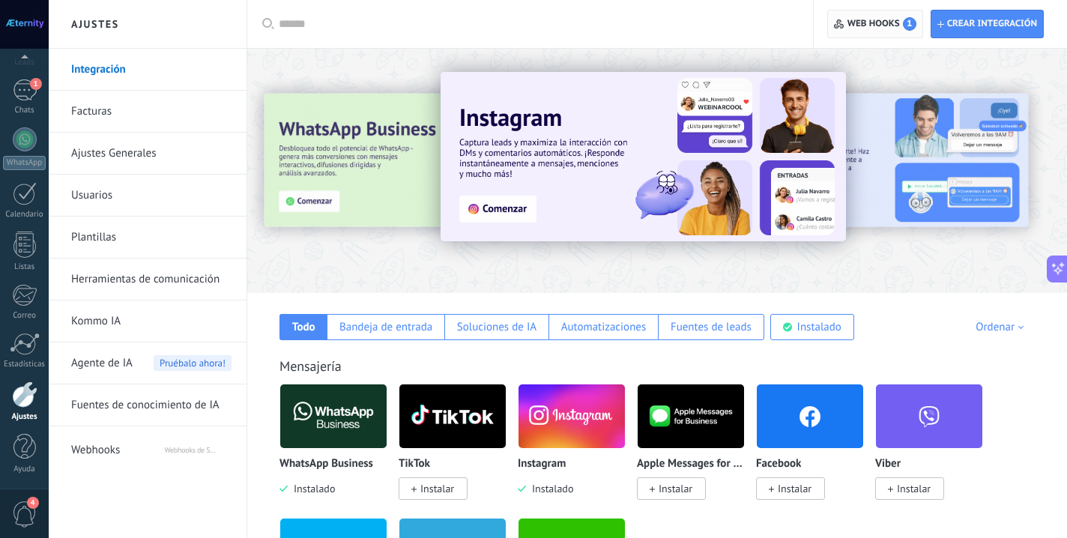
click at [910, 19] on span "1" at bounding box center [909, 23] width 13 height 13
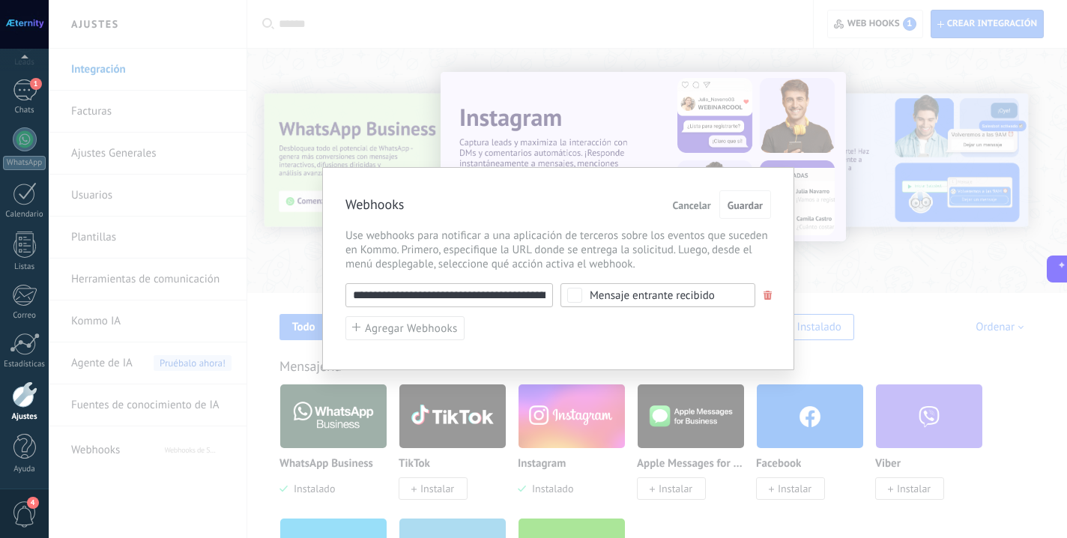
click at [512, 288] on input "**********" at bounding box center [450, 295] width 208 height 24
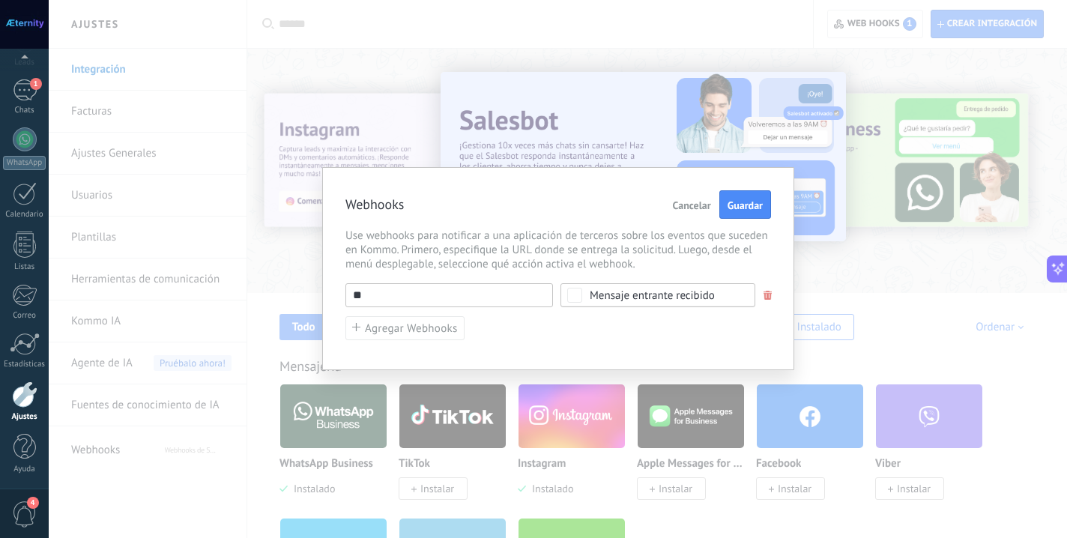
type input "*"
paste input "**********"
type input "**********"
click at [498, 330] on div "**********" at bounding box center [559, 312] width 426 height 58
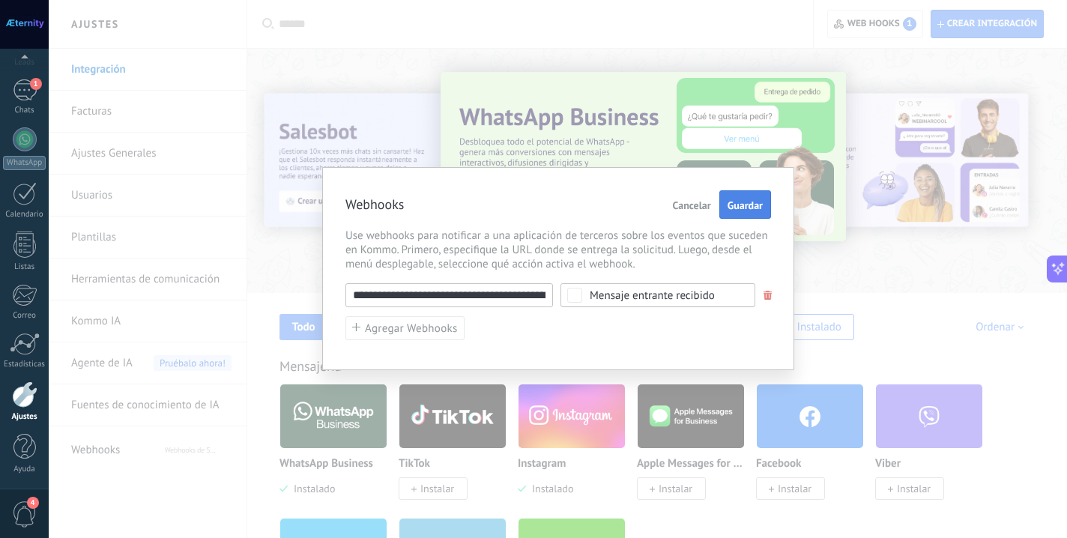
click at [742, 212] on button "Guardar" at bounding box center [746, 204] width 52 height 28
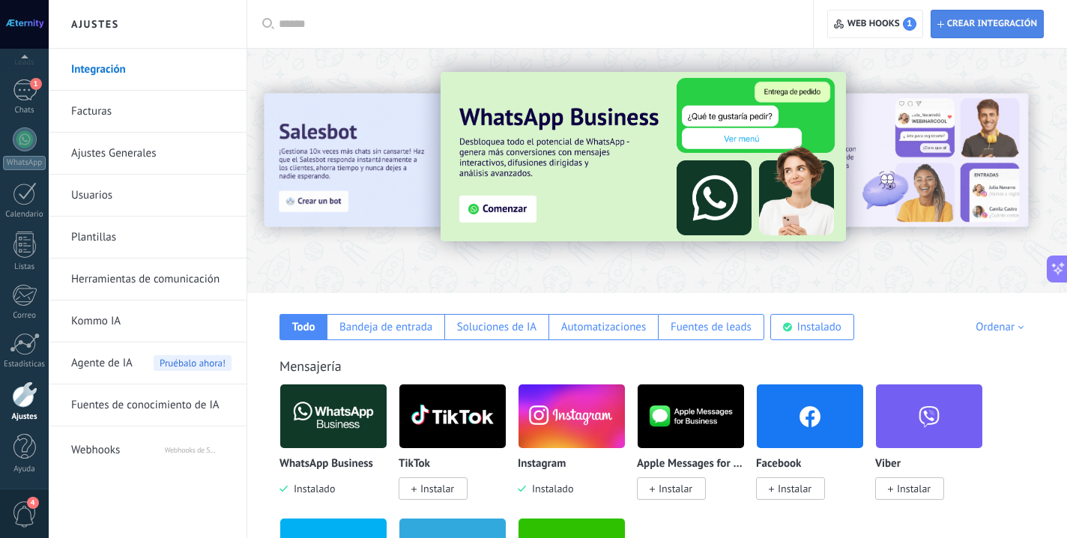
click at [953, 27] on span "Crear integración" at bounding box center [992, 24] width 90 height 12
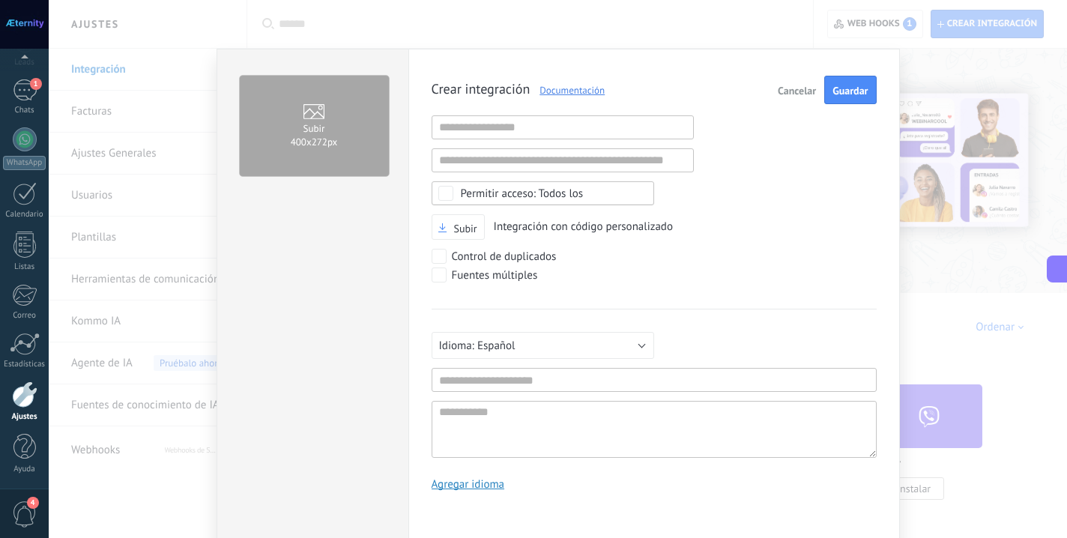
click at [789, 97] on button "Cancelar" at bounding box center [797, 90] width 50 height 28
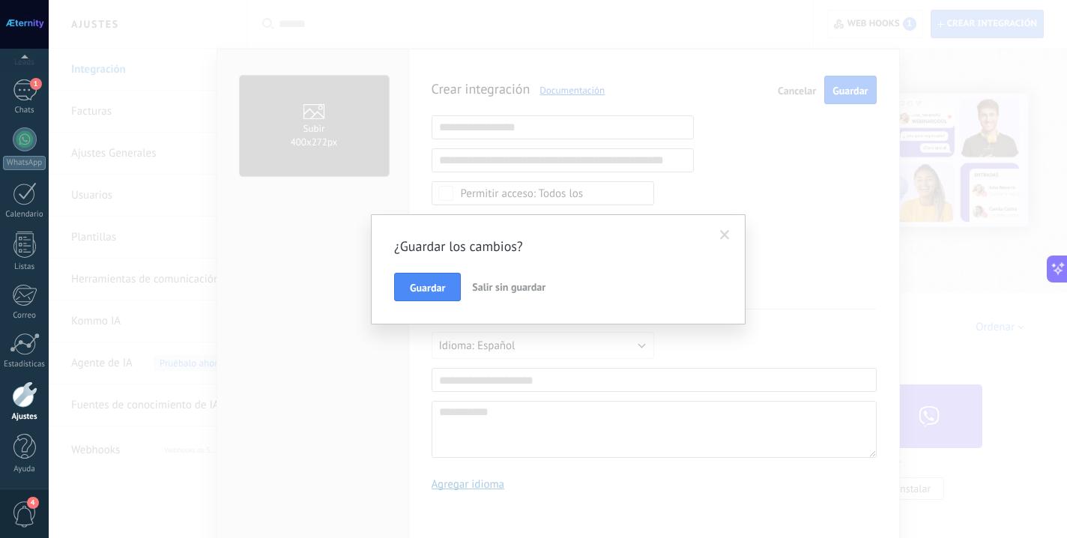
click at [506, 284] on span "Salir sin guardar" at bounding box center [508, 286] width 73 height 13
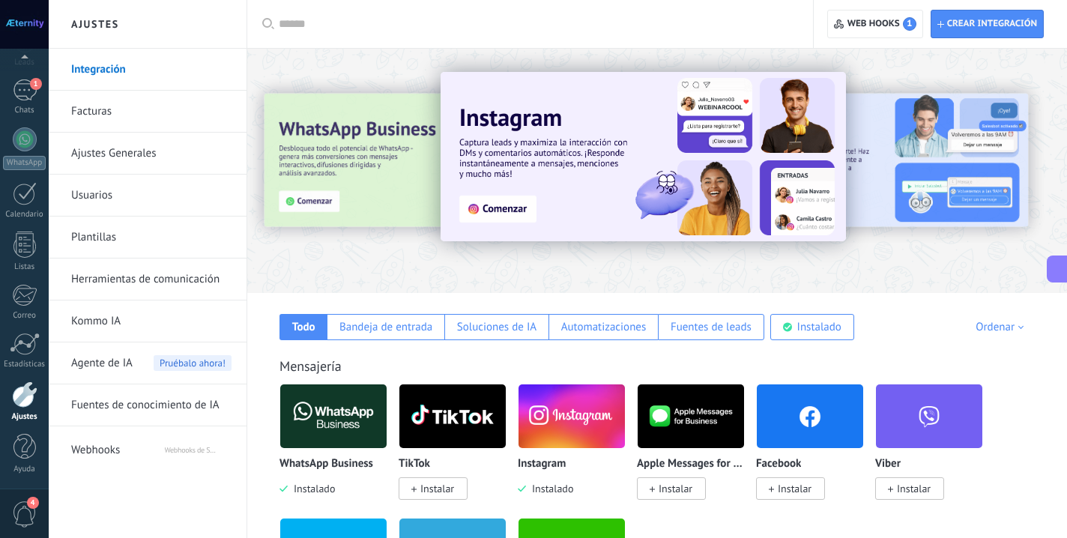
scroll to position [0, 0]
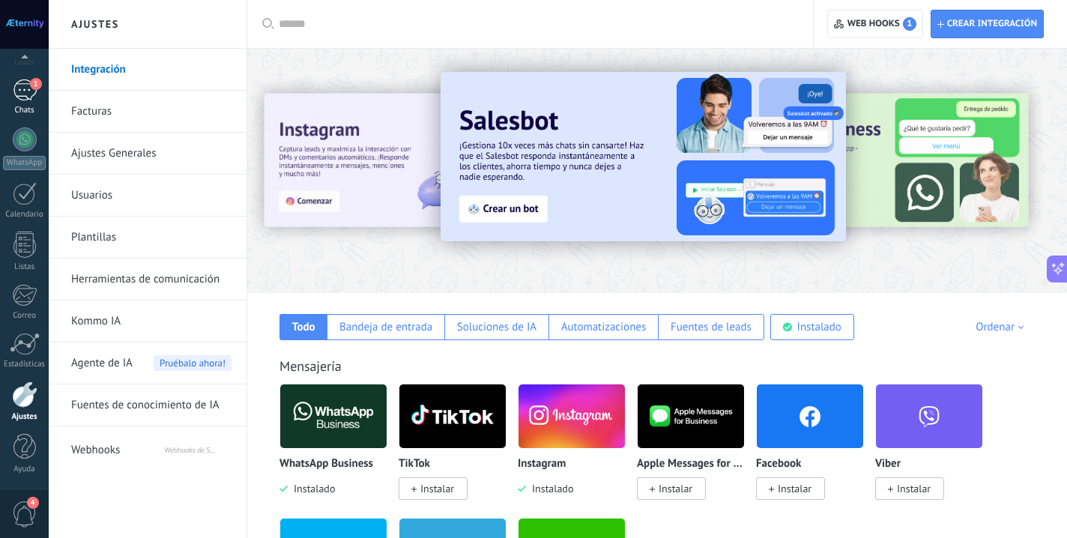
click at [28, 110] on div "Chats" at bounding box center [24, 111] width 43 height 10
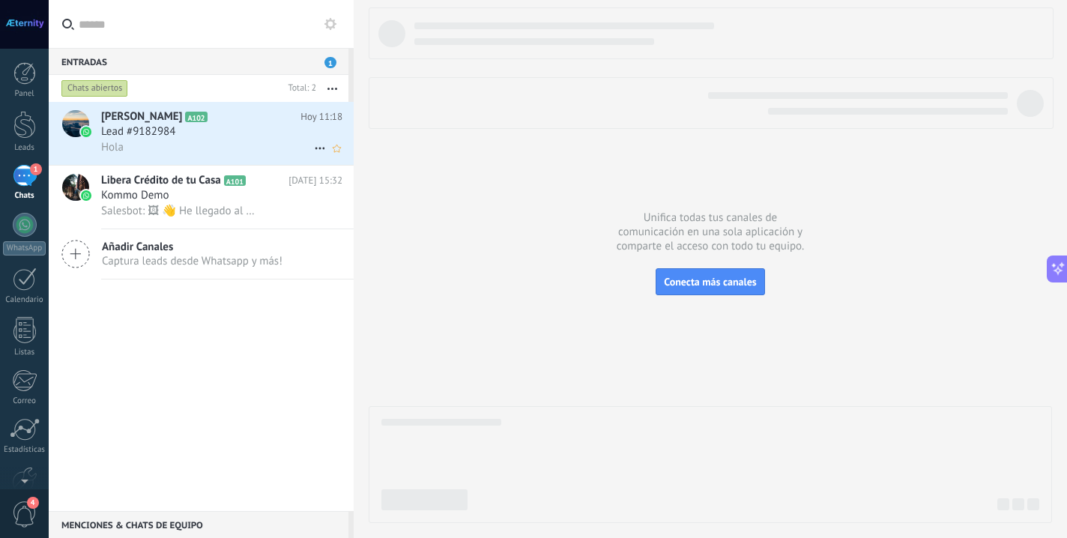
click at [272, 152] on div "Hola" at bounding box center [221, 147] width 241 height 16
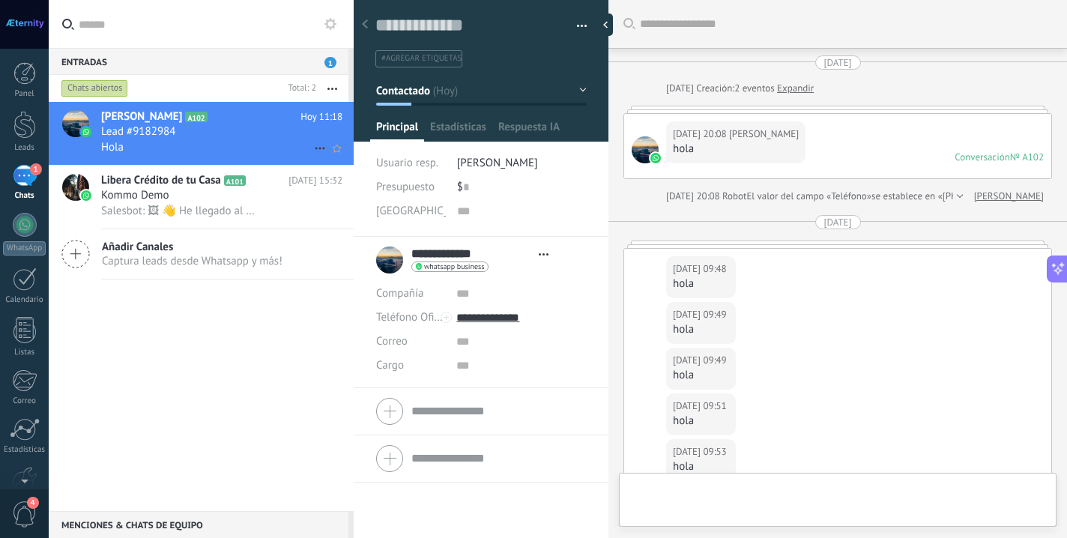
type textarea "**********"
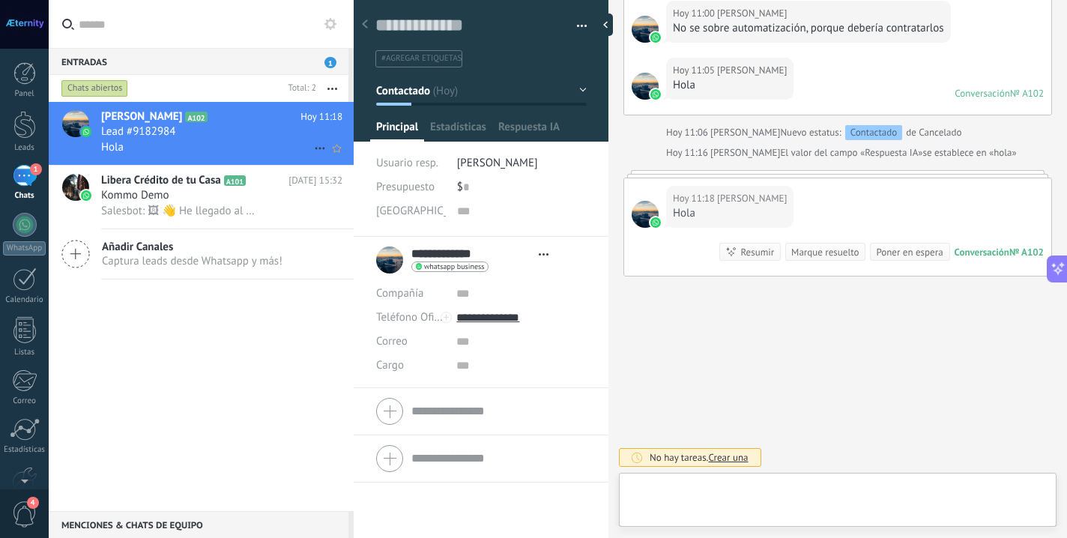
scroll to position [22, 0]
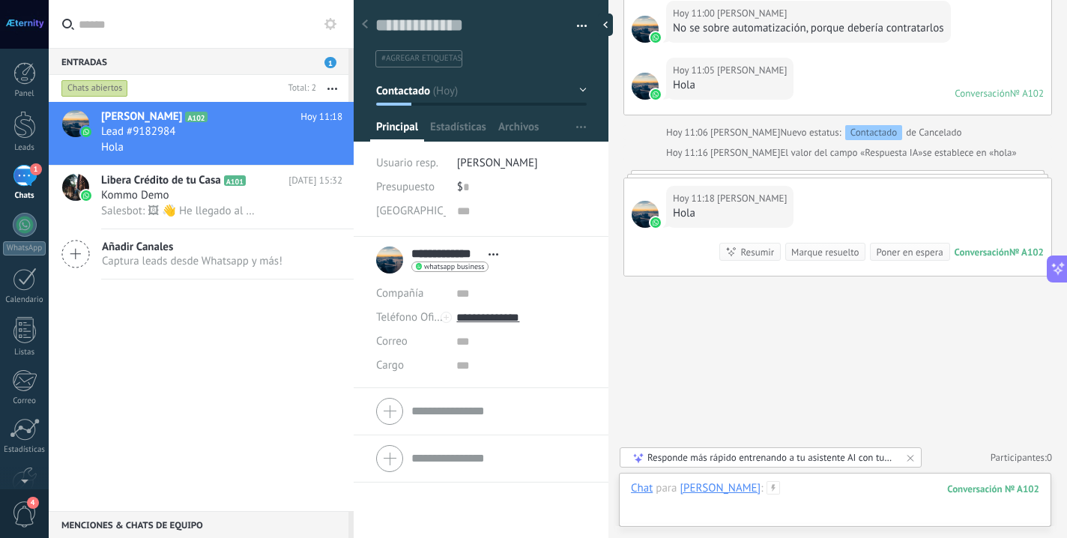
click at [850, 492] on div at bounding box center [835, 503] width 409 height 45
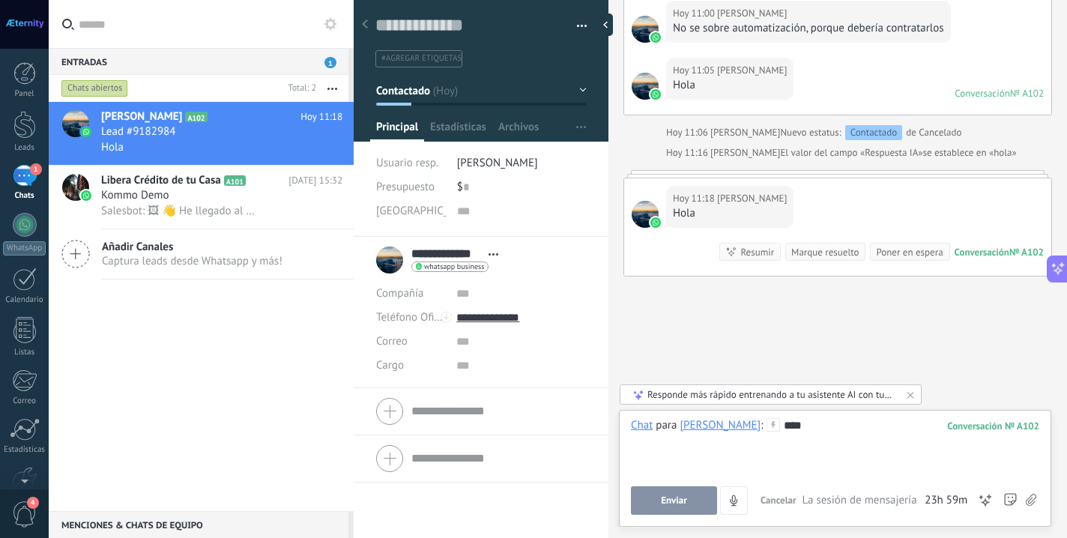
click at [909, 394] on icon at bounding box center [911, 395] width 6 height 6
click at [691, 505] on button "Enviar" at bounding box center [674, 500] width 86 height 28
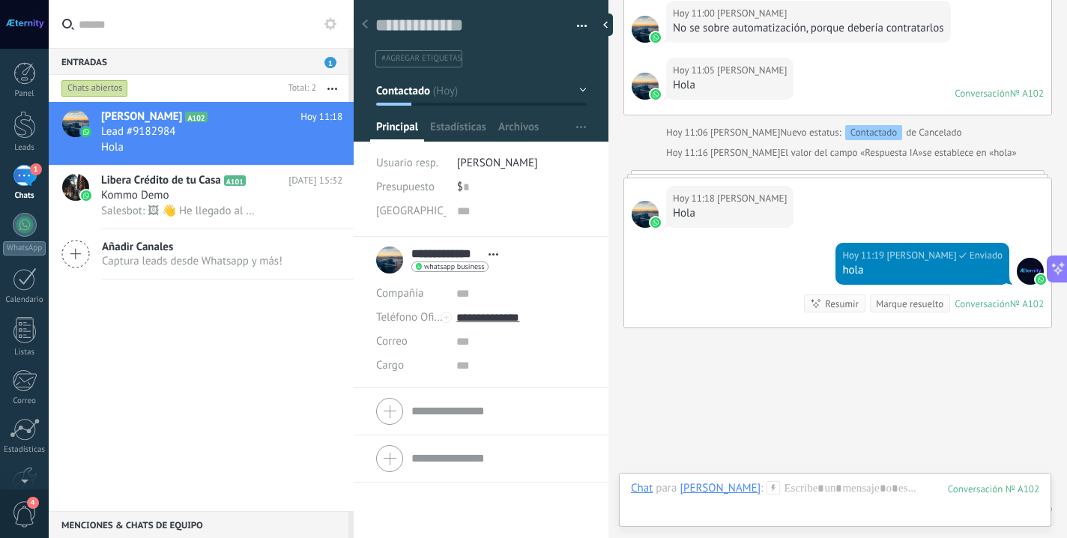
scroll to position [867, 0]
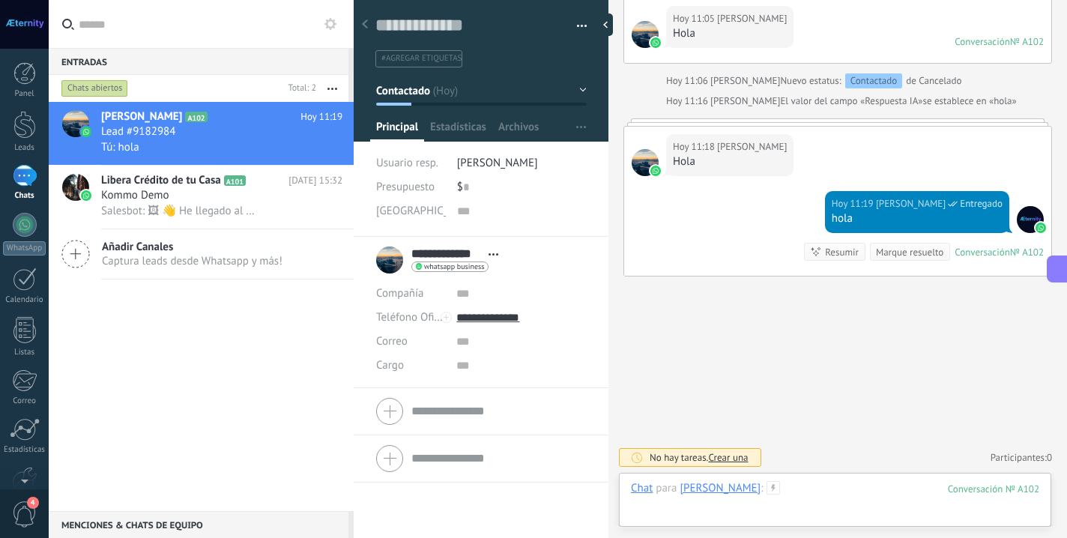
click at [807, 486] on div at bounding box center [835, 503] width 409 height 45
